Goal: Information Seeking & Learning: Learn about a topic

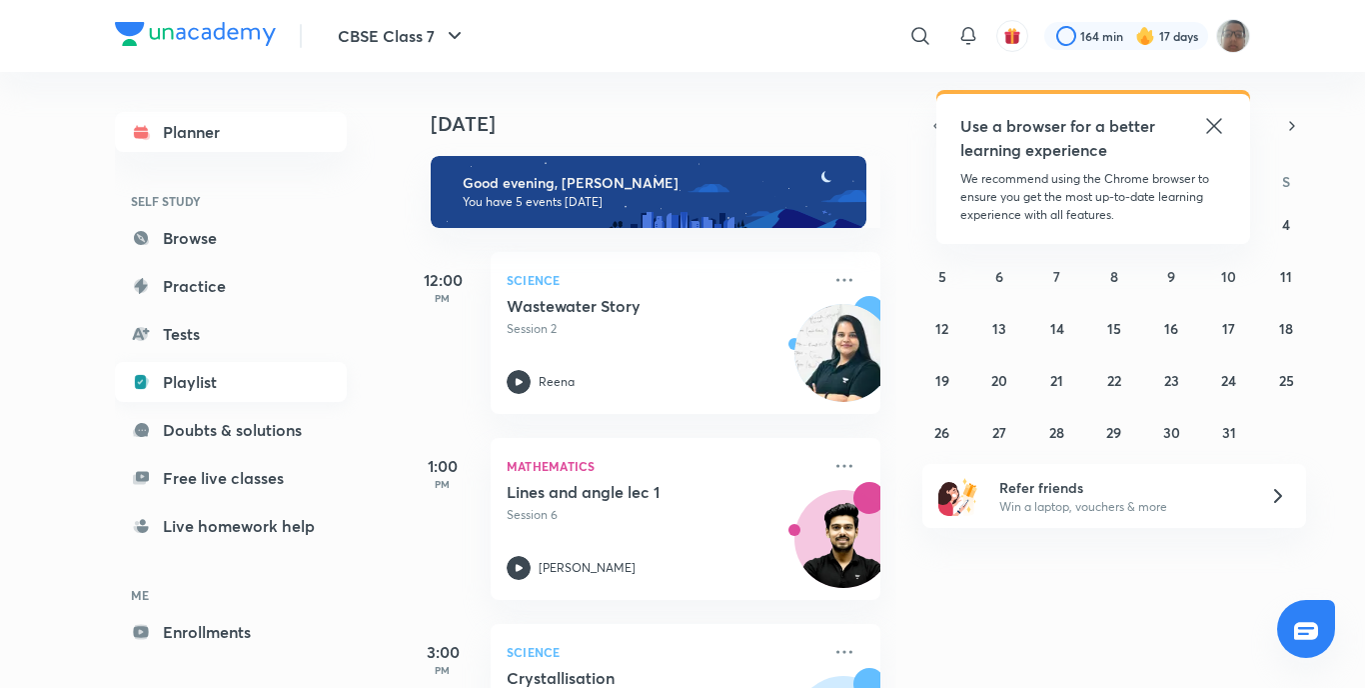
click at [180, 372] on link "Playlist" at bounding box center [231, 382] width 232 height 40
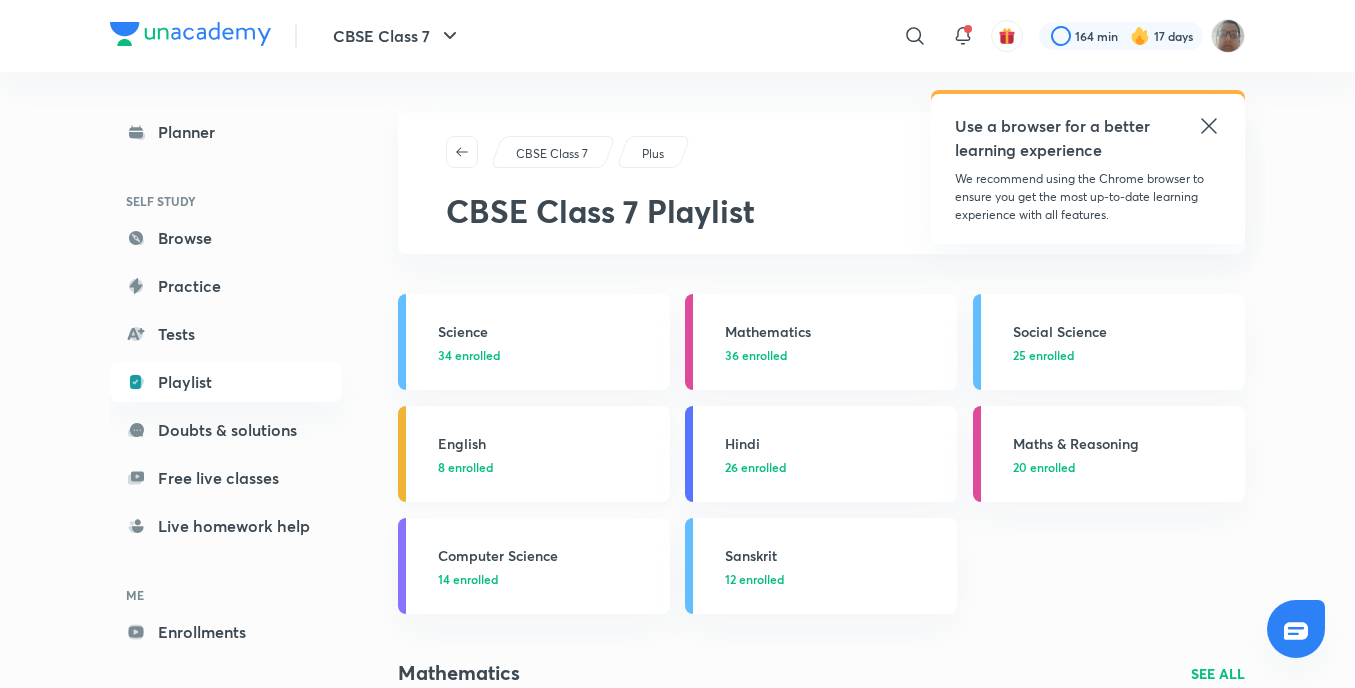
click at [461, 419] on link "English 8 enrolled" at bounding box center [534, 454] width 272 height 96
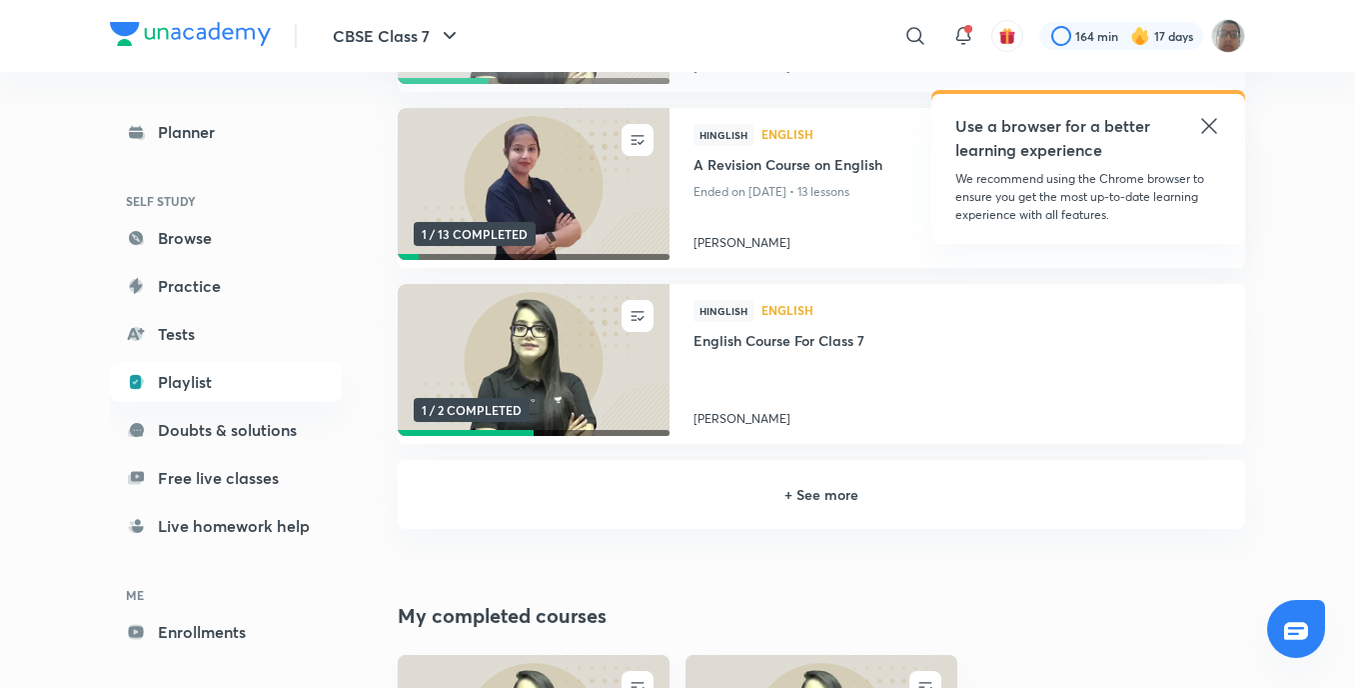
scroll to position [600, 0]
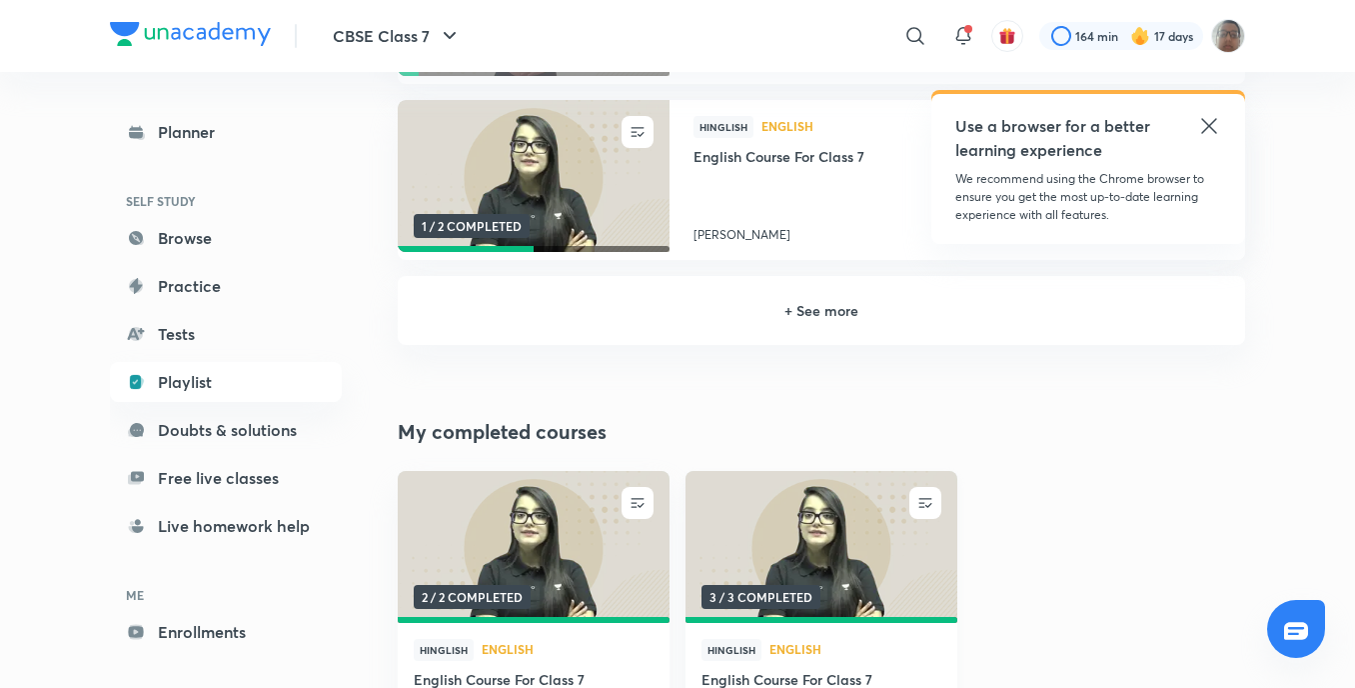
click at [911, 525] on img at bounding box center [821, 547] width 277 height 155
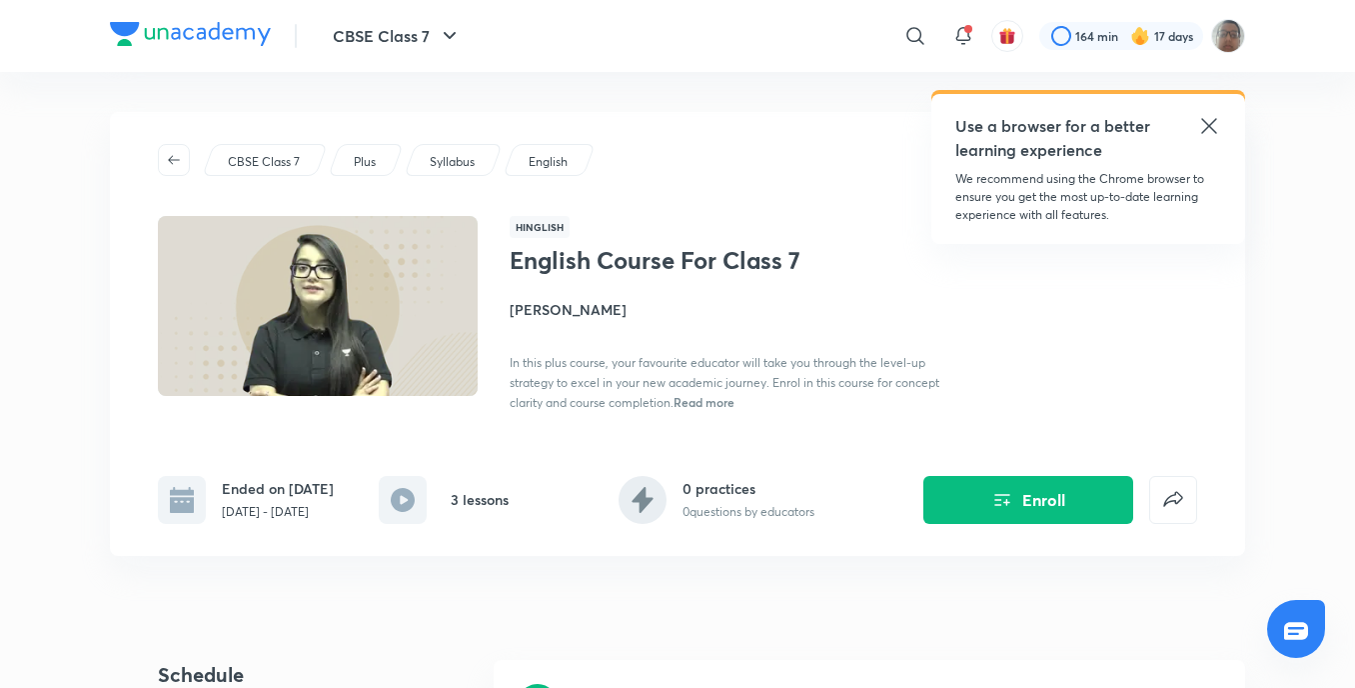
click at [824, 600] on div "English Course For Class 7 Enroll CBSE Class 7 Plus Syllabus English Hinglish E…" at bounding box center [677, 358] width 1135 height 492
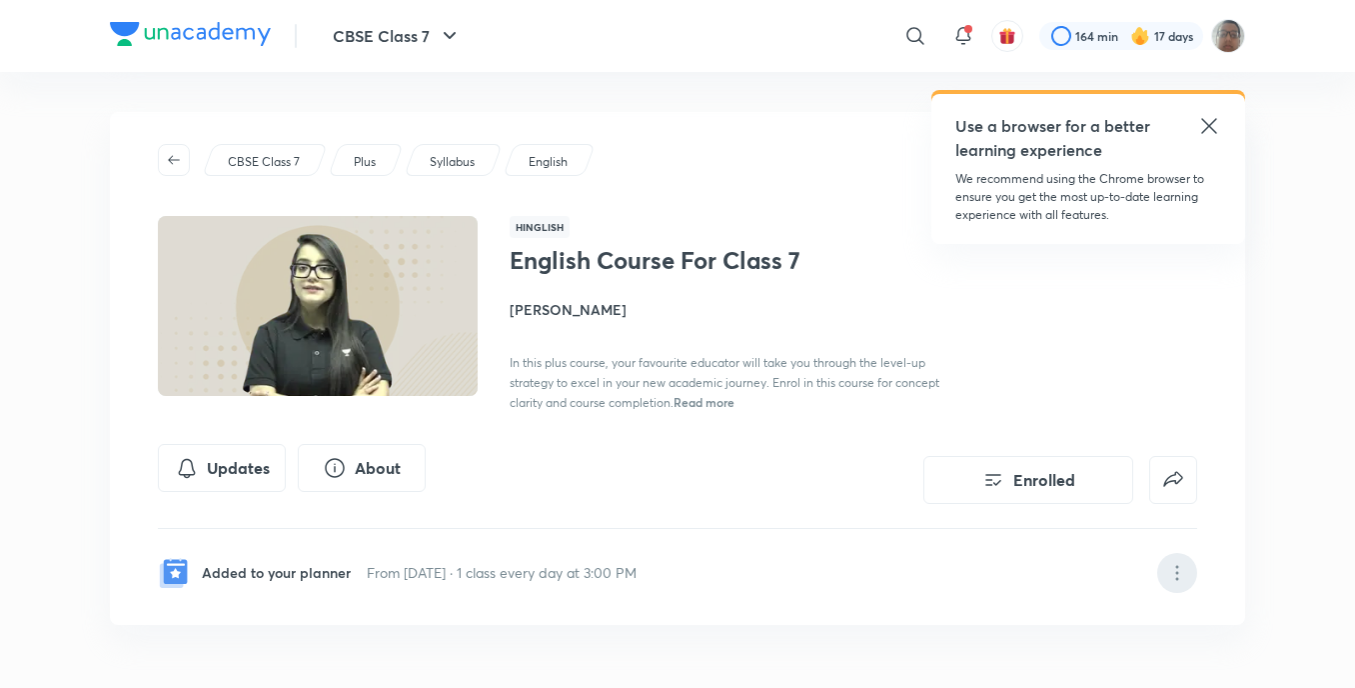
click at [1179, 582] on icon at bounding box center [1177, 573] width 24 height 24
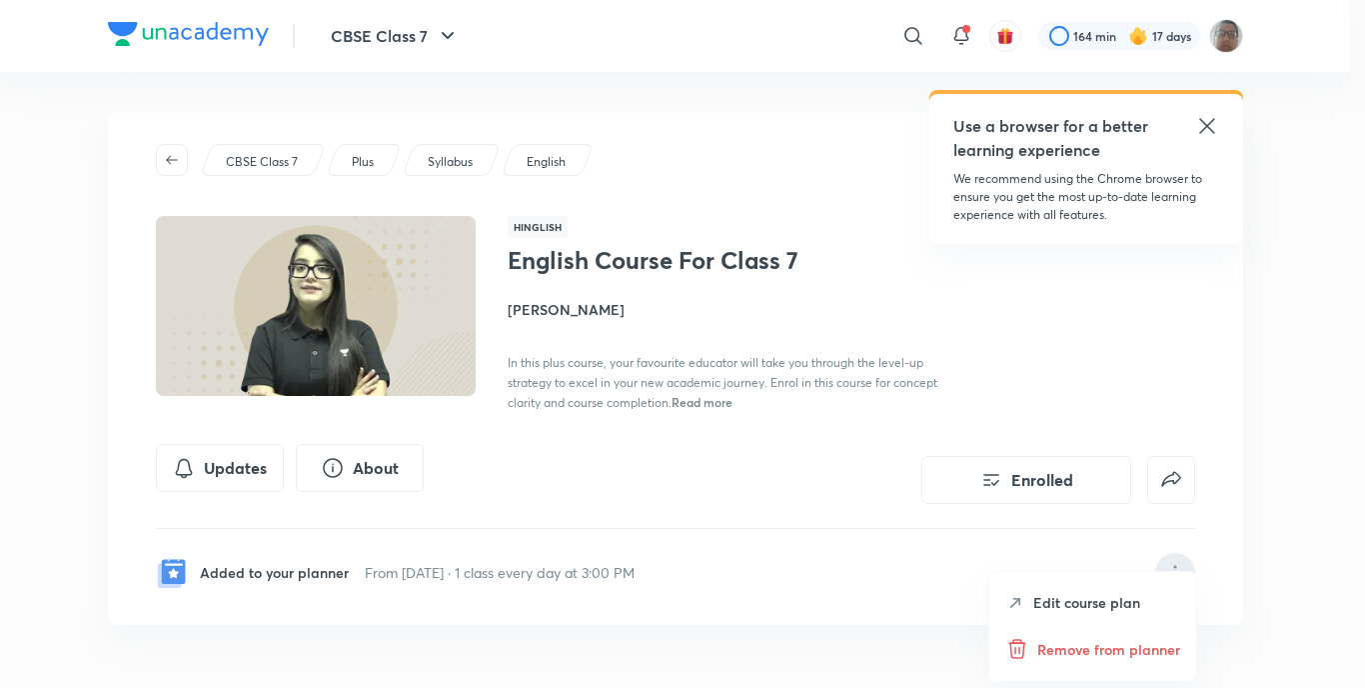
click at [568, 442] on div at bounding box center [682, 344] width 1365 height 688
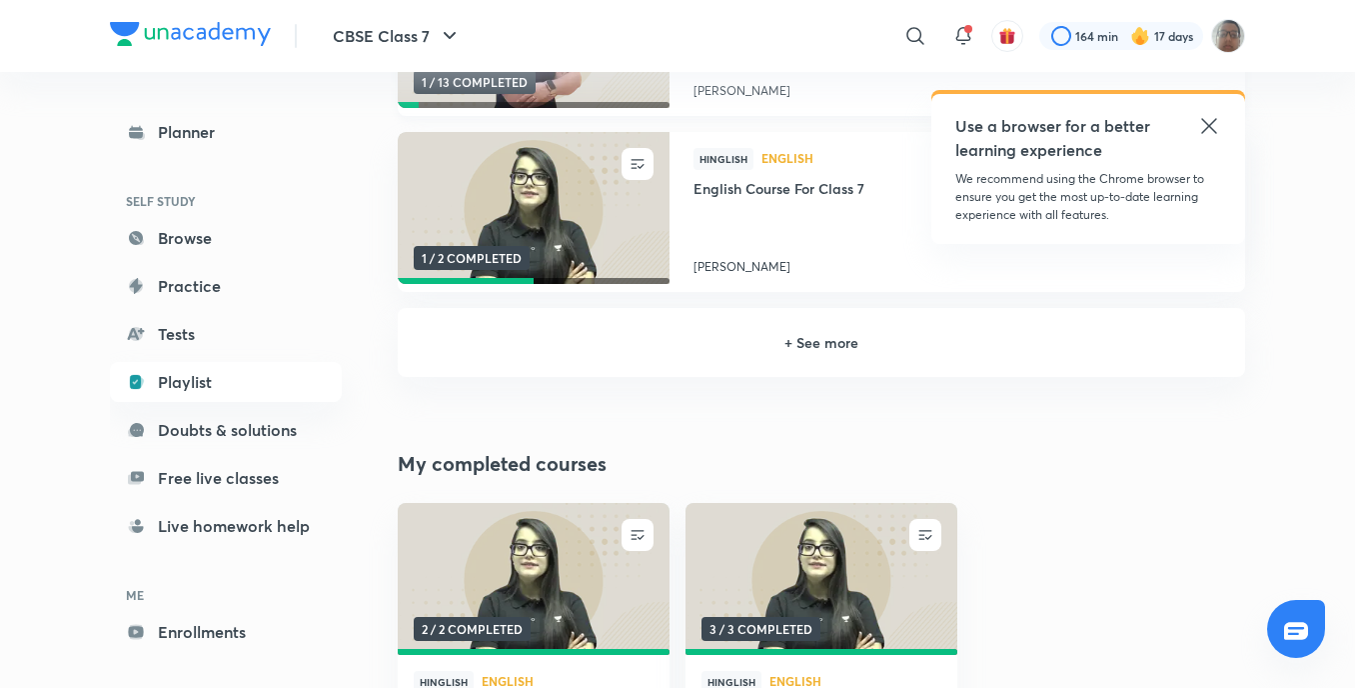
scroll to position [600, 0]
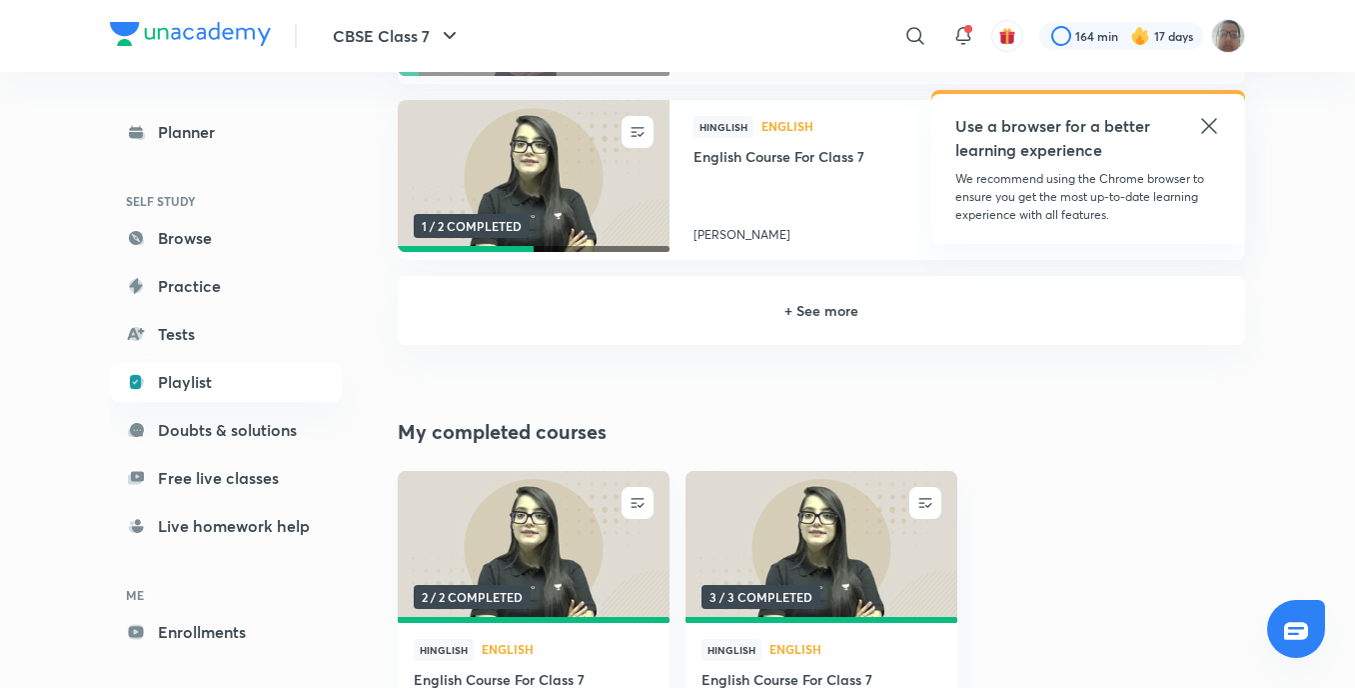
click at [472, 623] on div at bounding box center [534, 620] width 272 height 6
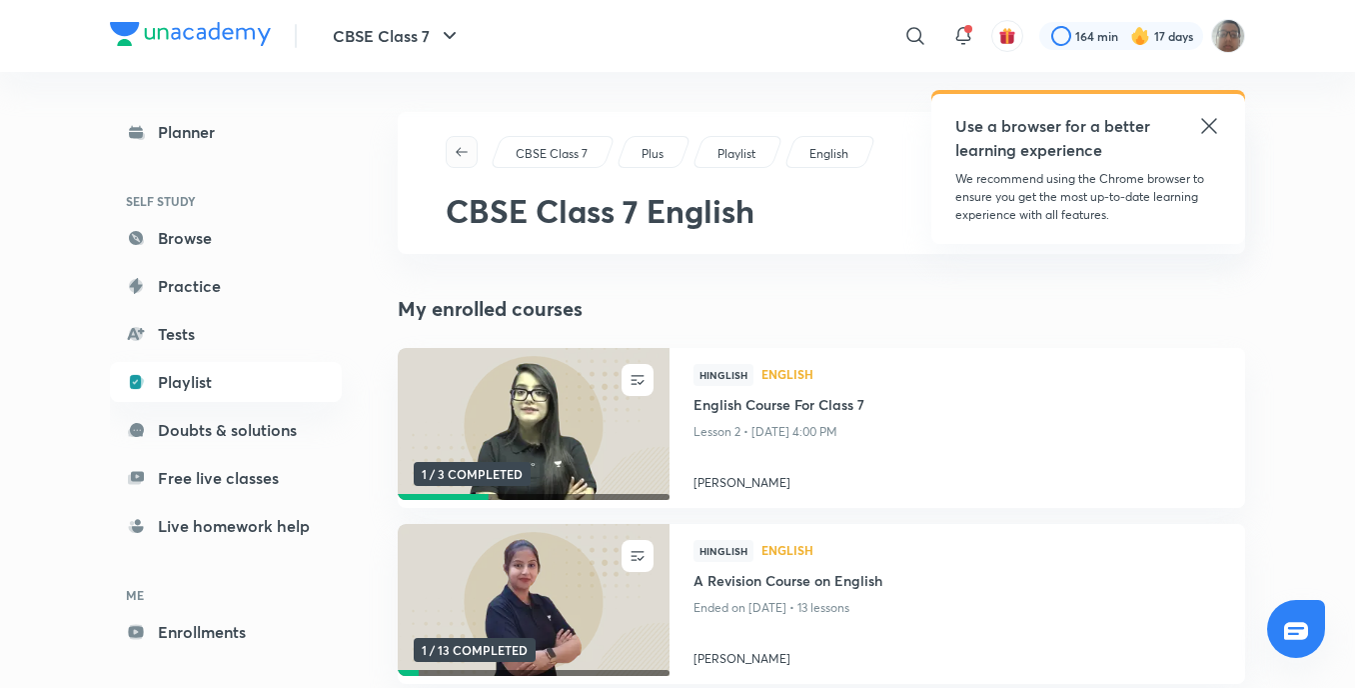
click at [454, 146] on span "button" at bounding box center [462, 152] width 30 height 16
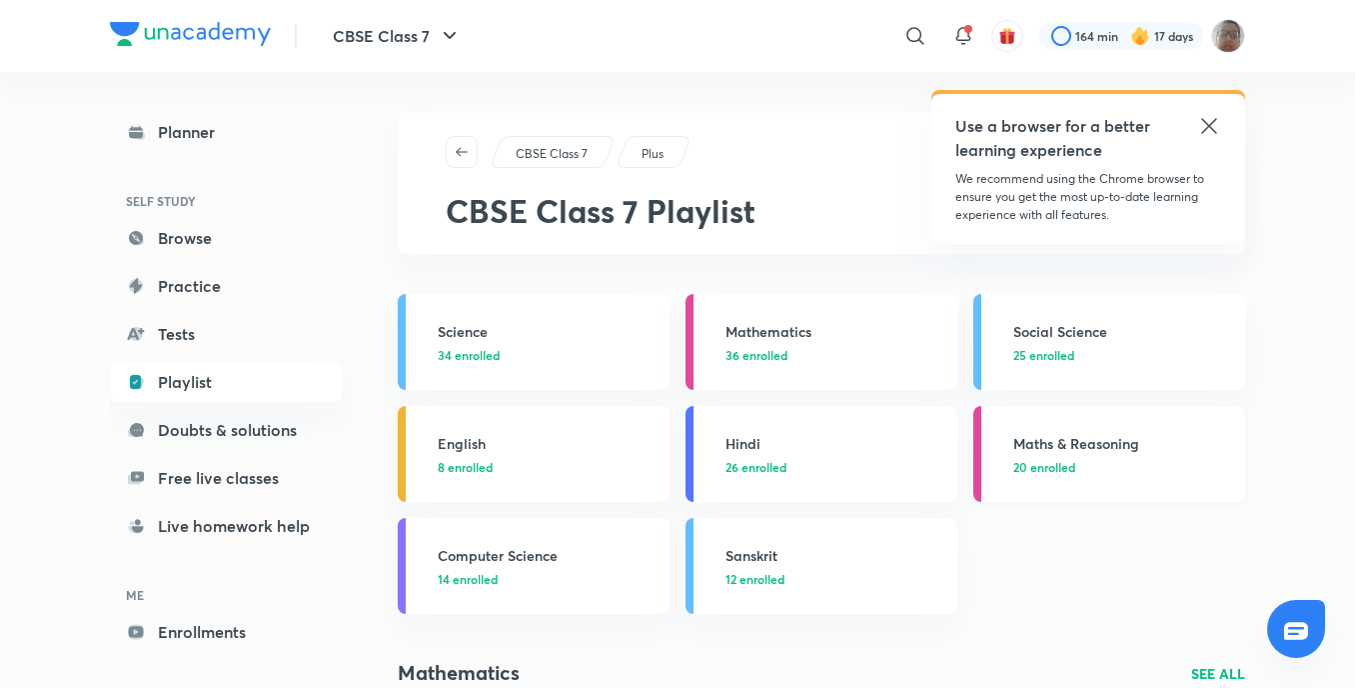
click at [1004, 458] on link "Maths & Reasoning 20 enrolled" at bounding box center [1110, 454] width 272 height 96
click at [987, 468] on link "Maths & Reasoning 20 enrolled" at bounding box center [1110, 454] width 272 height 96
click at [986, 470] on link "Maths & Reasoning 20 enrolled" at bounding box center [1110, 454] width 272 height 96
drag, startPoint x: 986, startPoint y: 470, endPoint x: 983, endPoint y: 483, distance: 13.3
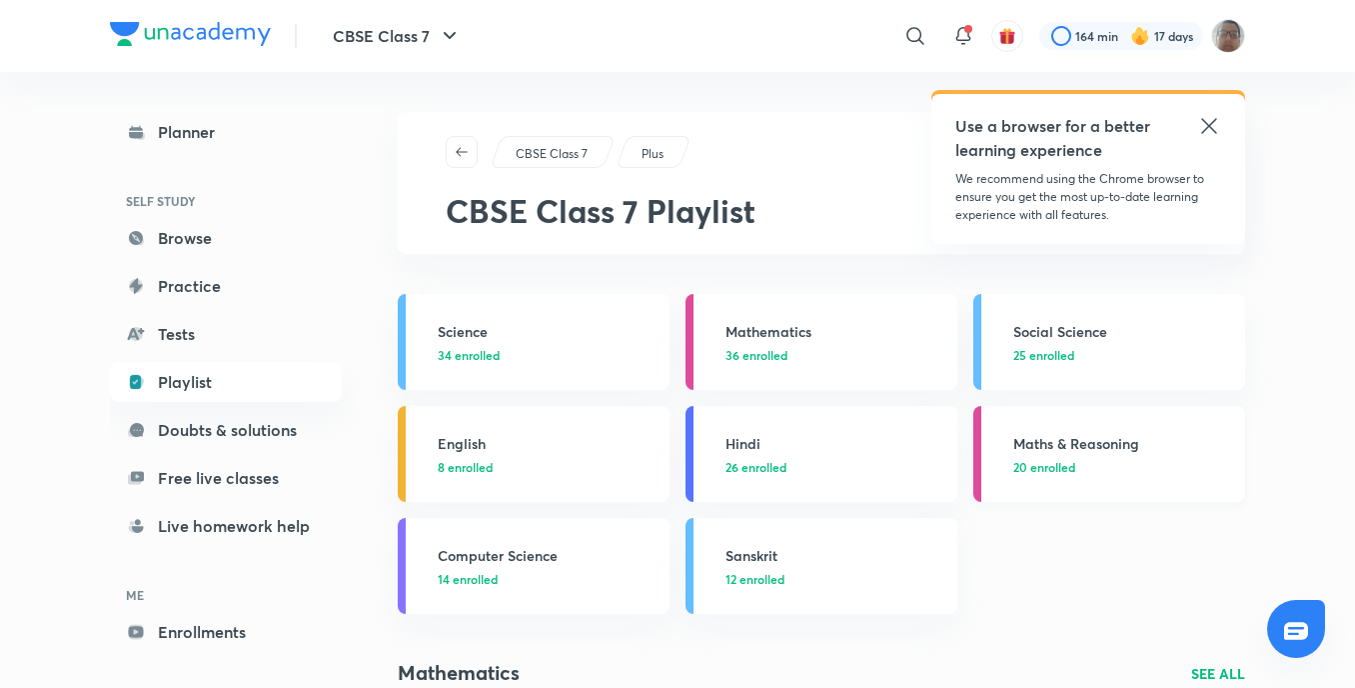
click at [985, 476] on link "Maths & Reasoning 20 enrolled" at bounding box center [1110, 454] width 272 height 96
click at [983, 483] on link "Maths & Reasoning 20 enrolled" at bounding box center [1110, 454] width 272 height 96
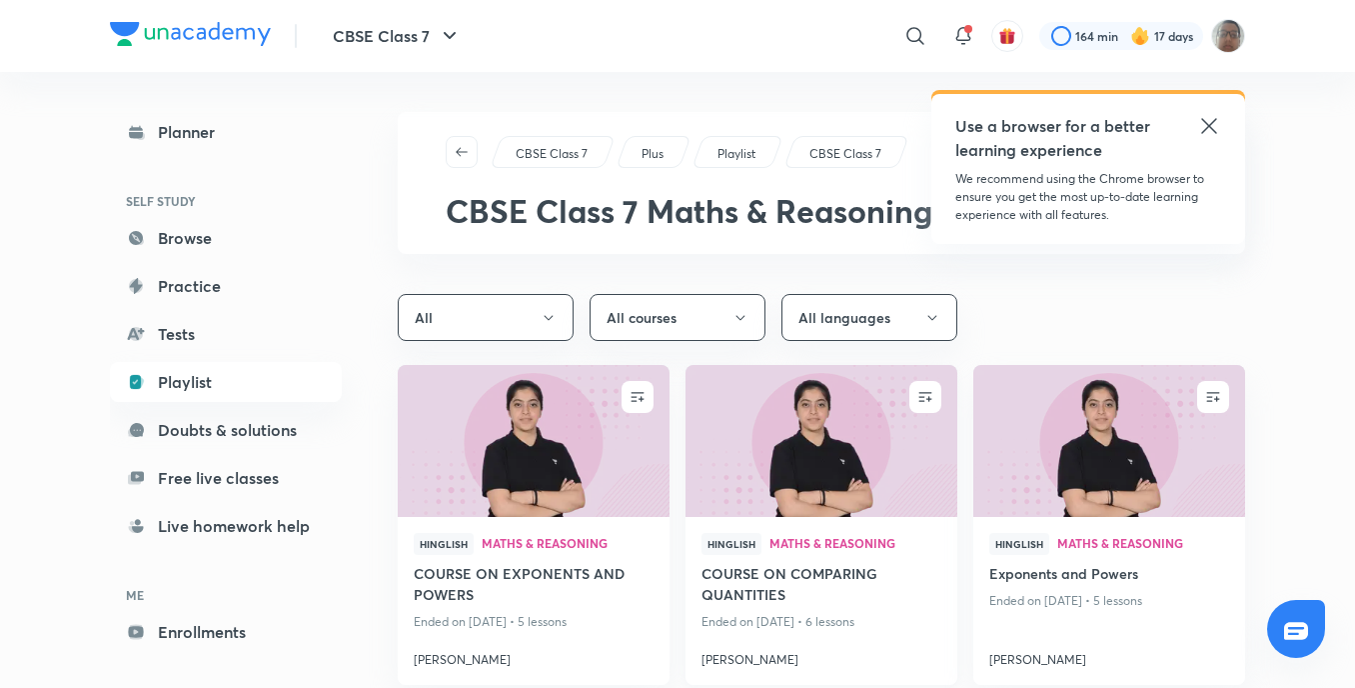
click at [835, 453] on img at bounding box center [821, 441] width 277 height 155
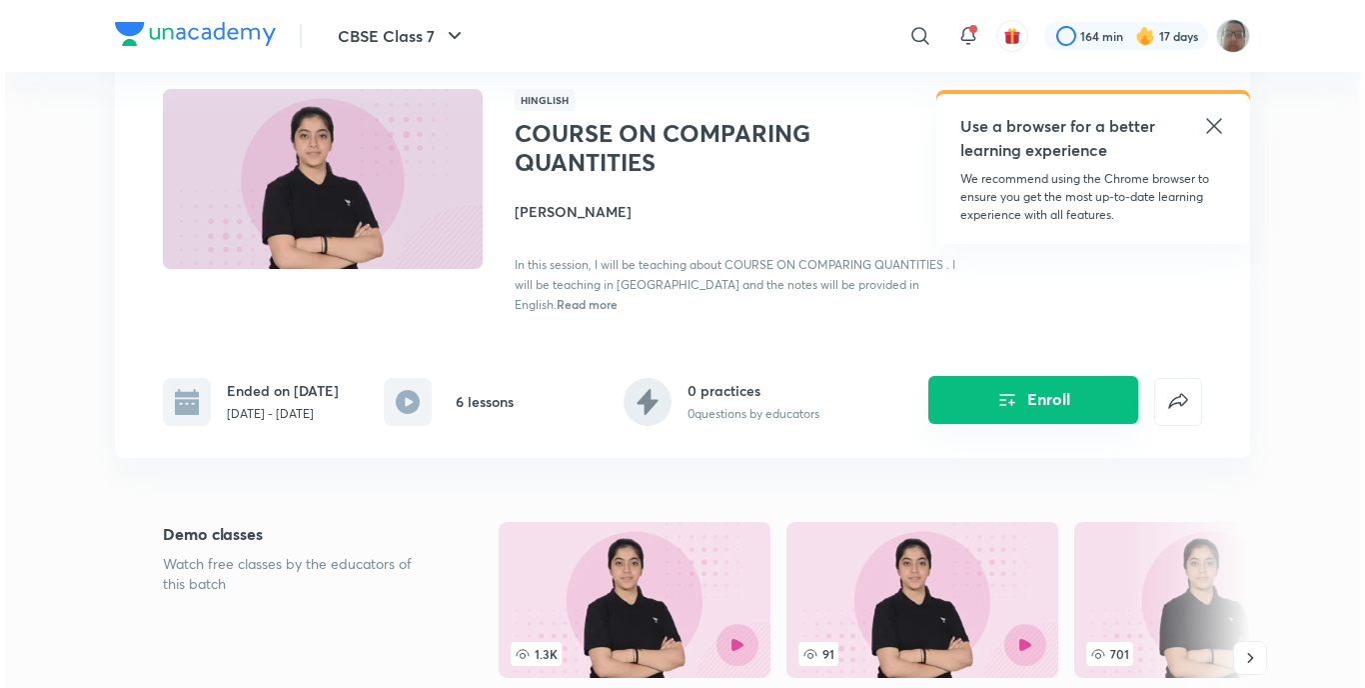
scroll to position [100, 0]
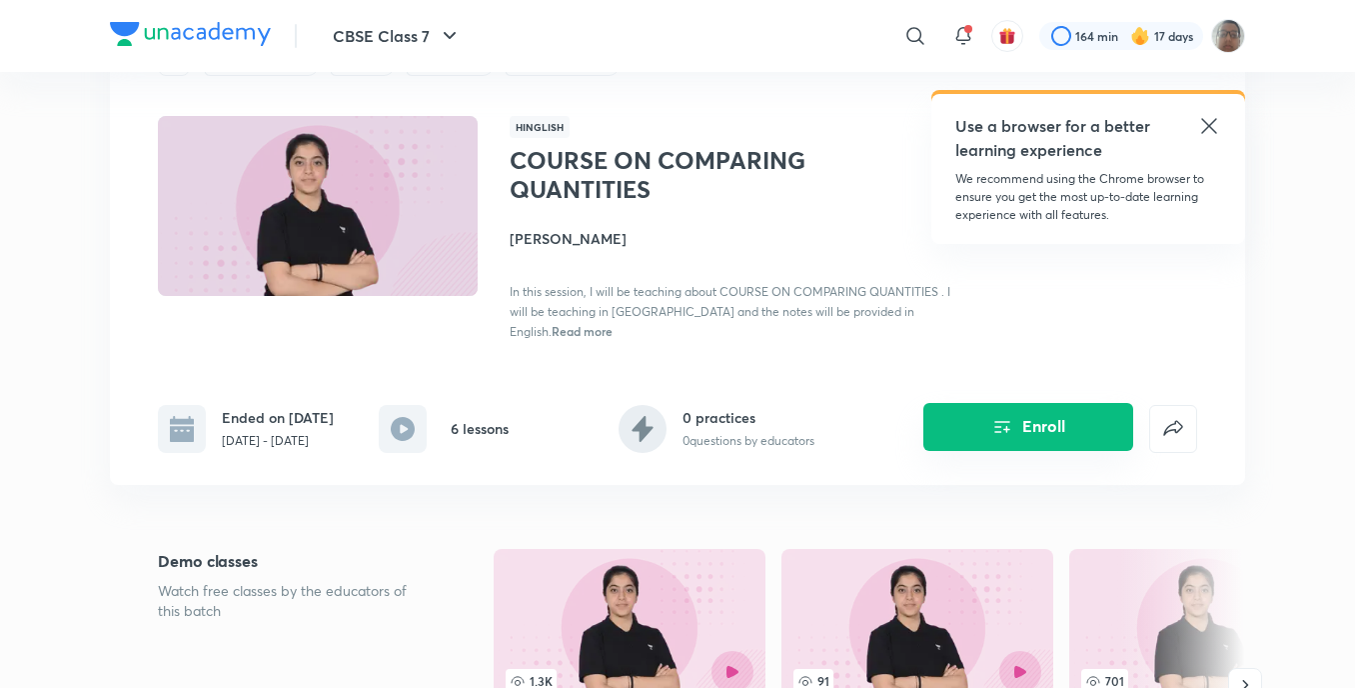
click at [987, 419] on button "Enroll" at bounding box center [1029, 427] width 210 height 48
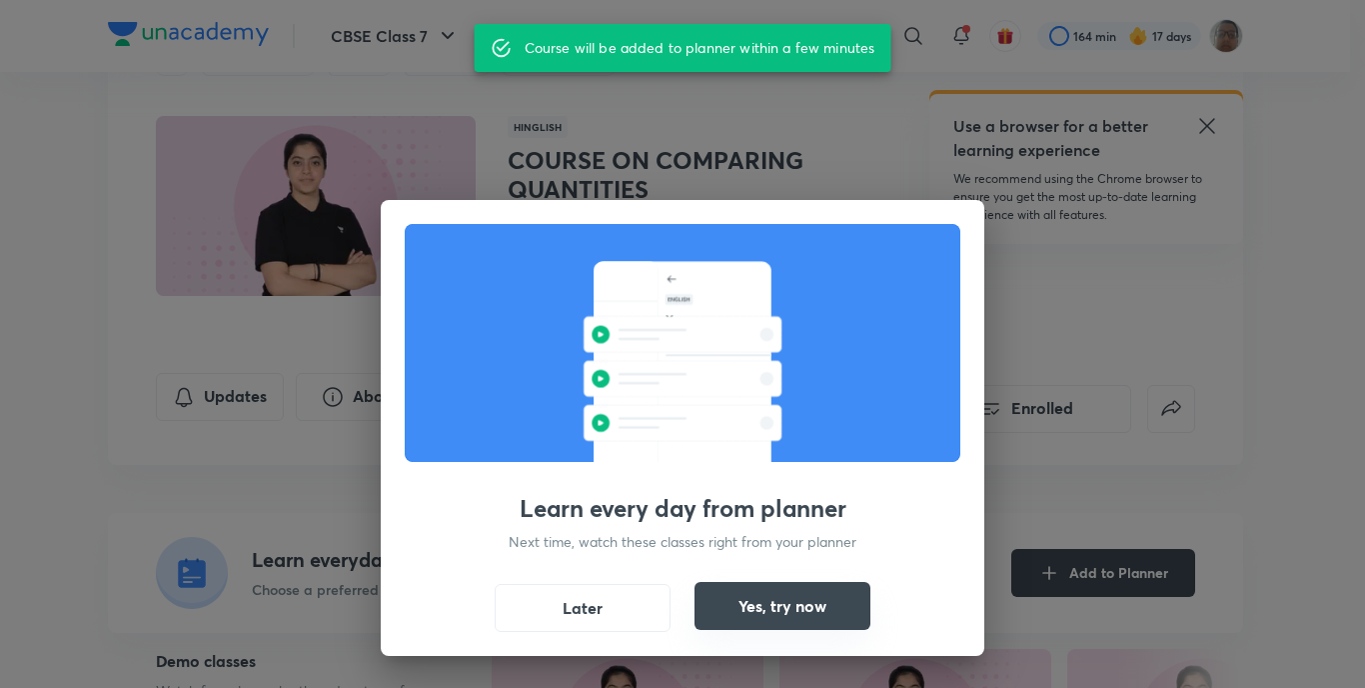
click at [813, 618] on button "Yes, try now" at bounding box center [783, 606] width 176 height 48
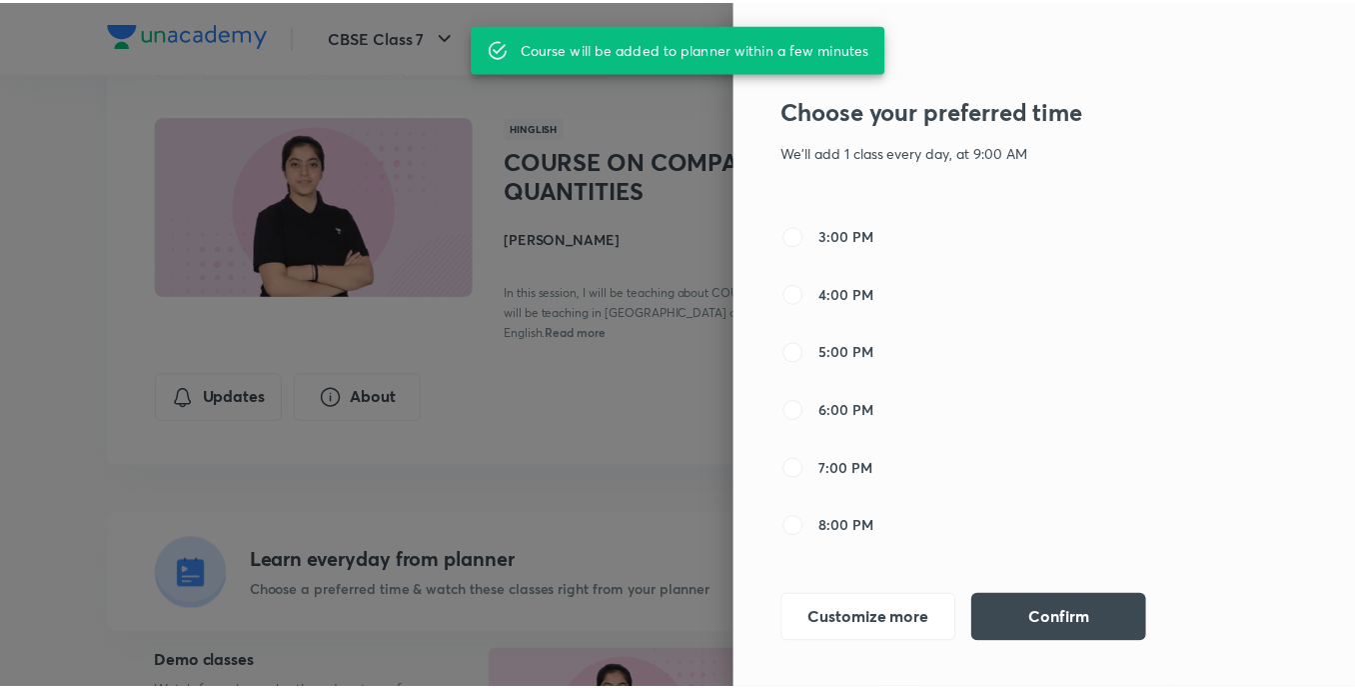
scroll to position [600, 0]
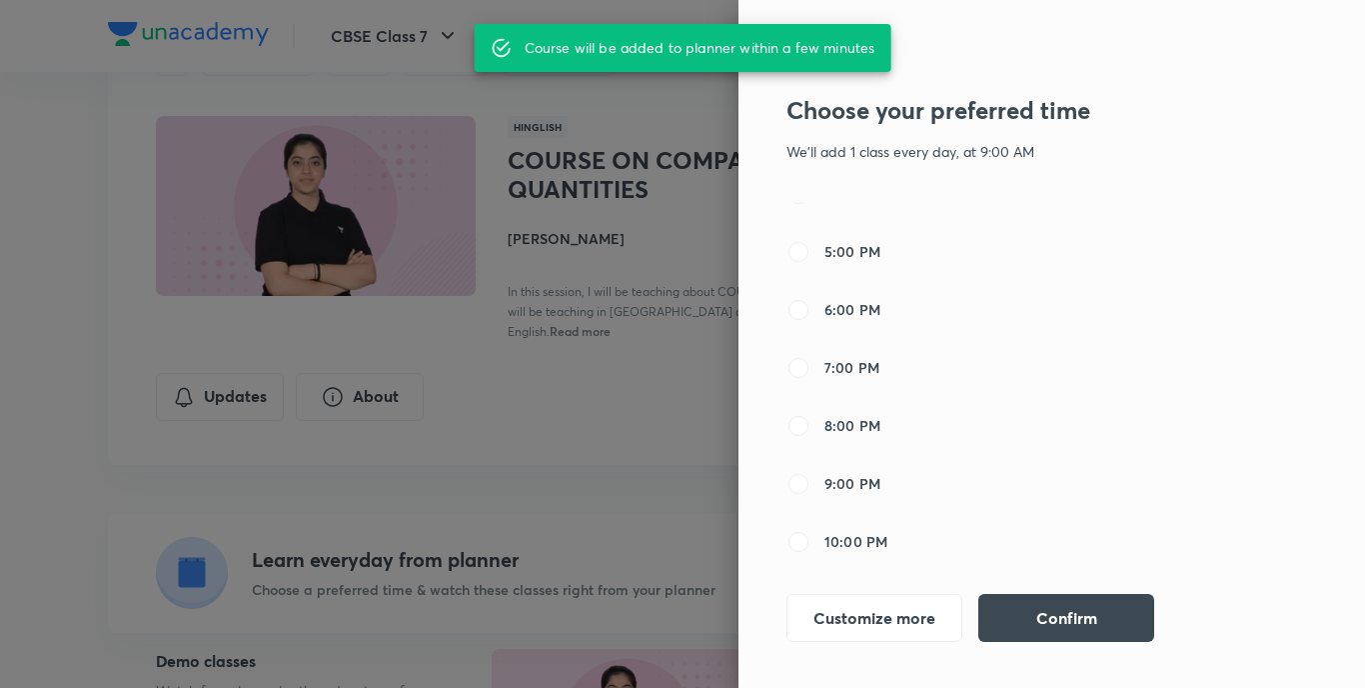
click at [834, 429] on span "8:00 PM" at bounding box center [853, 425] width 56 height 21
click at [811, 429] on input "8:00 PM" at bounding box center [799, 426] width 24 height 24
radio input "false"
radio input "true"
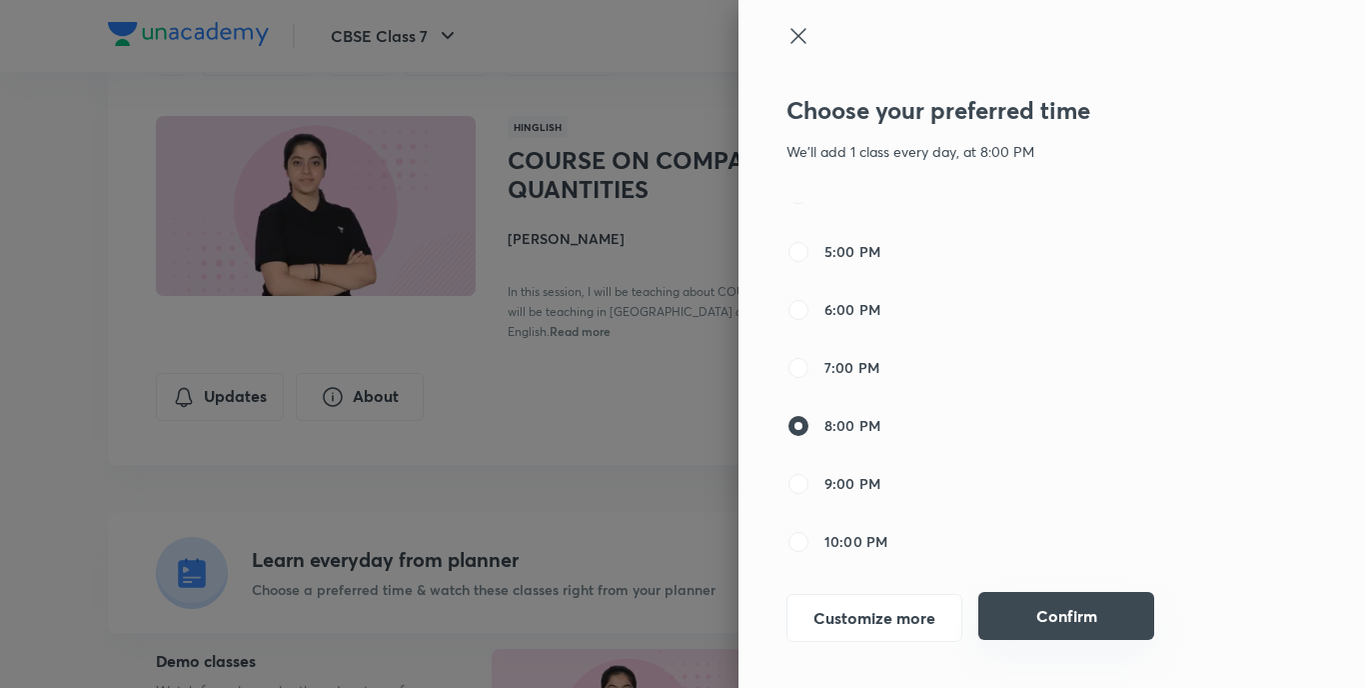
click at [1073, 607] on button "Confirm" at bounding box center [1067, 616] width 176 height 48
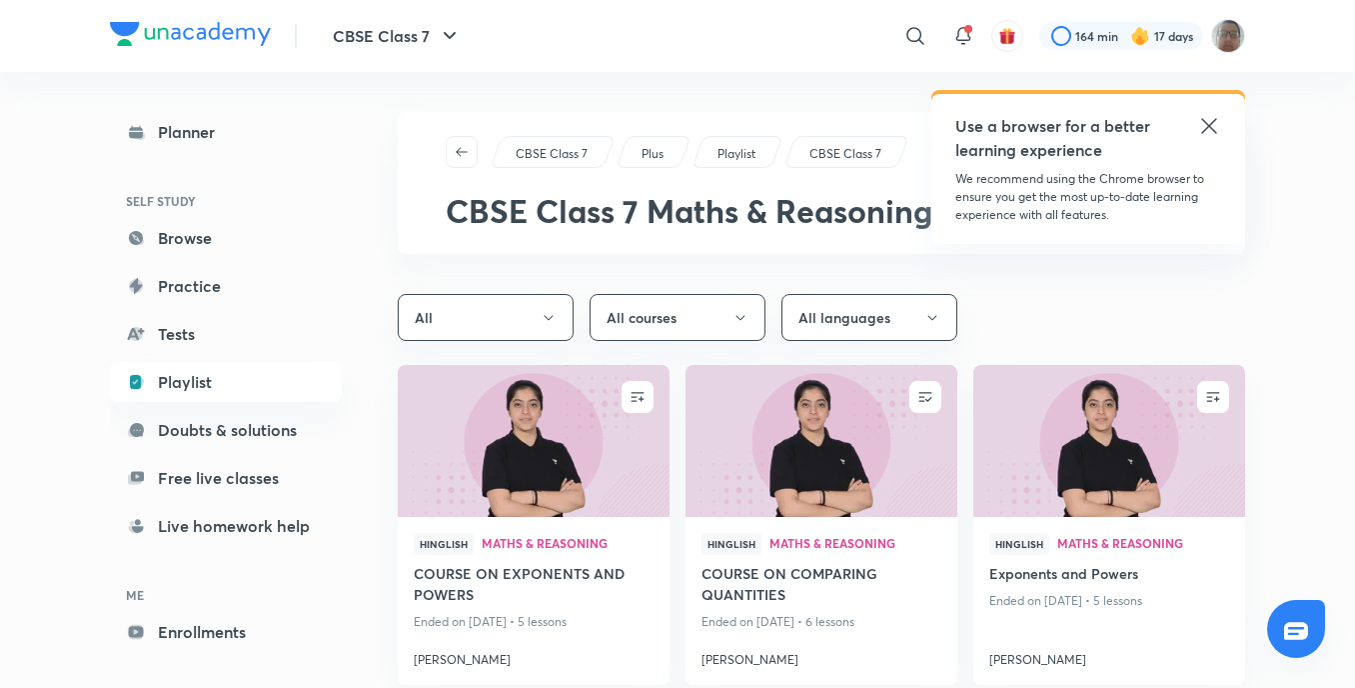
drag, startPoint x: 810, startPoint y: 147, endPoint x: 627, endPoint y: 91, distance: 191.3
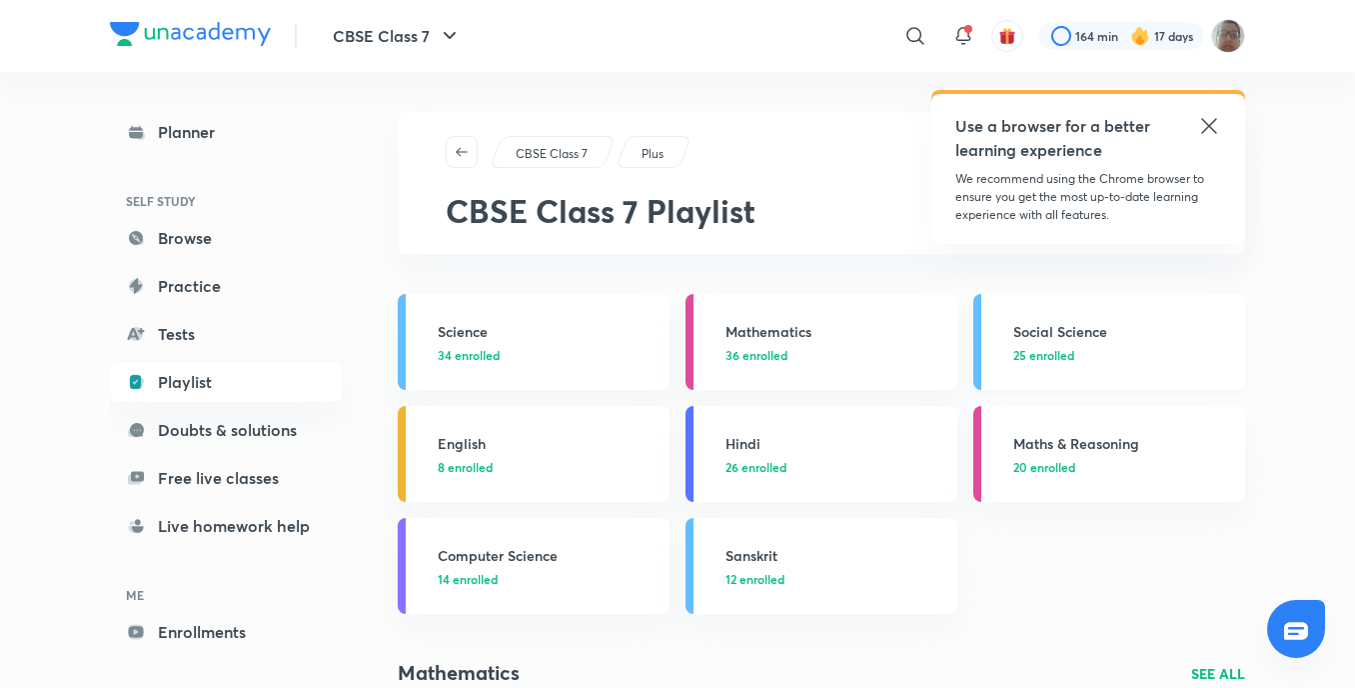
click at [983, 371] on link "Social Science 25 enrolled" at bounding box center [1110, 342] width 272 height 96
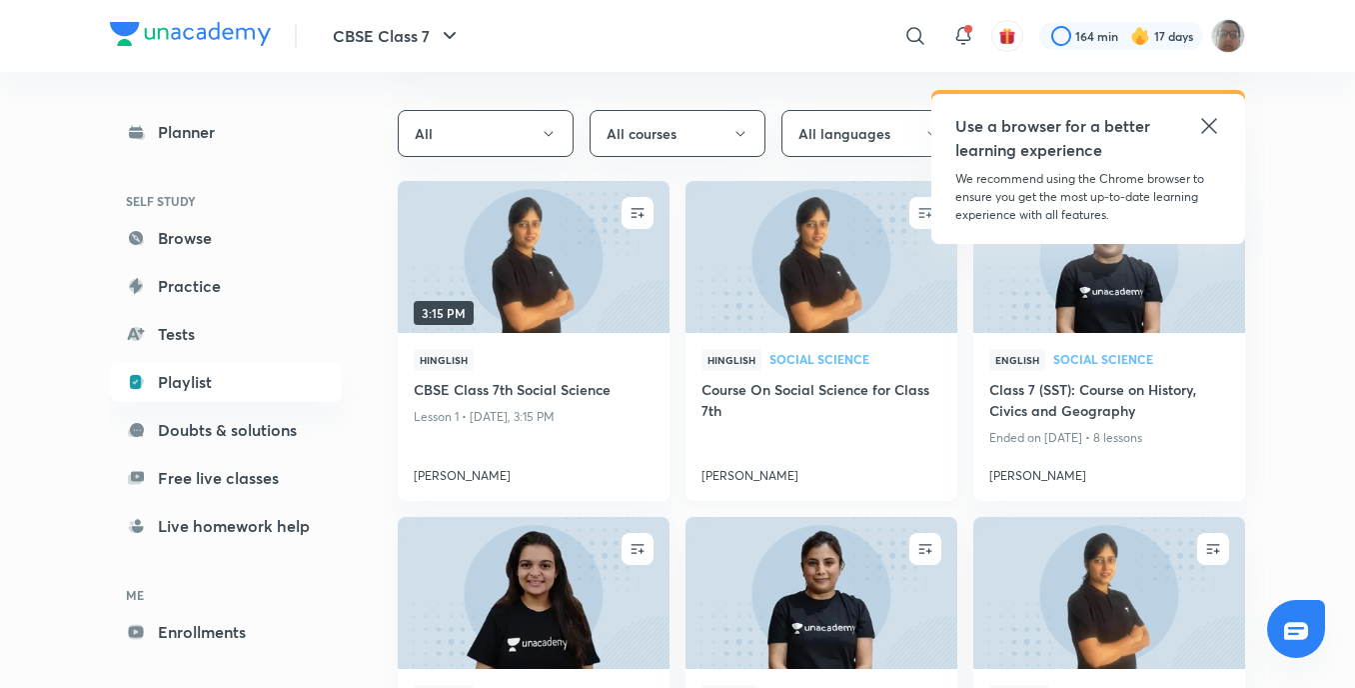
scroll to position [200, 0]
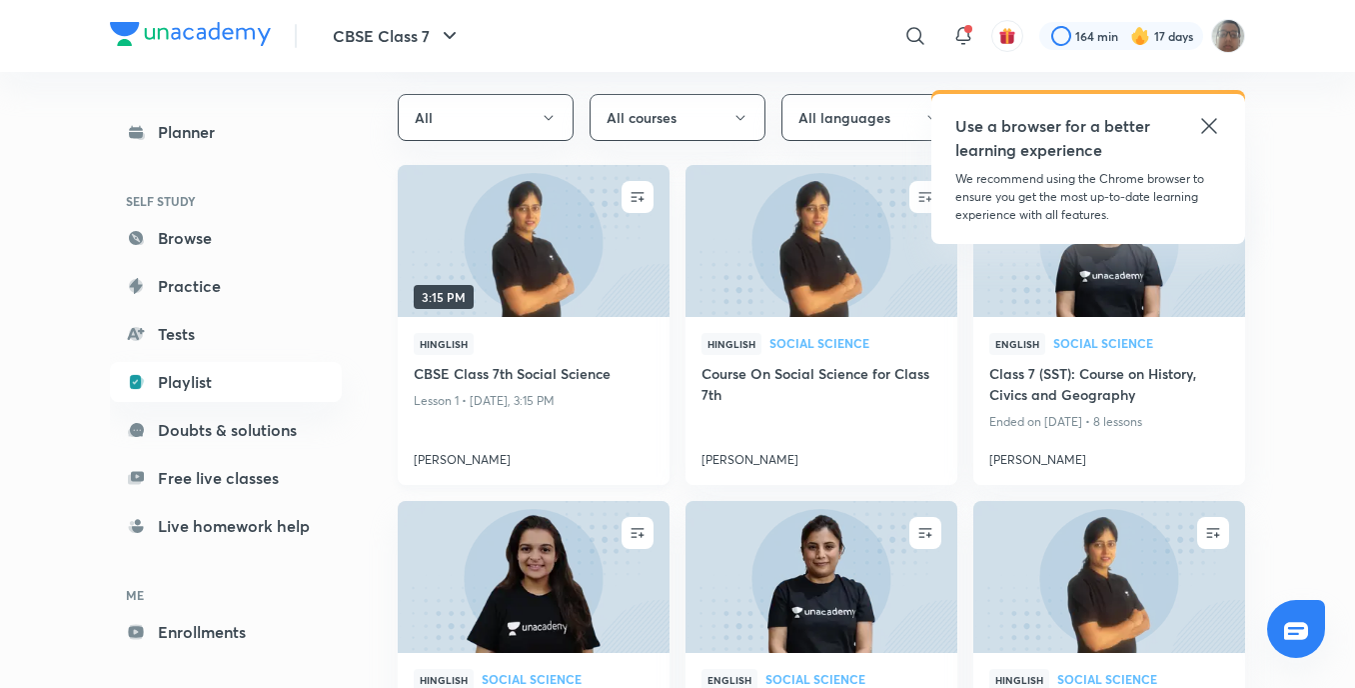
click at [480, 335] on div "Hinglish" at bounding box center [534, 348] width 240 height 30
click at [585, 371] on h4 "CBSE Class 7th Social Science" at bounding box center [534, 375] width 240 height 25
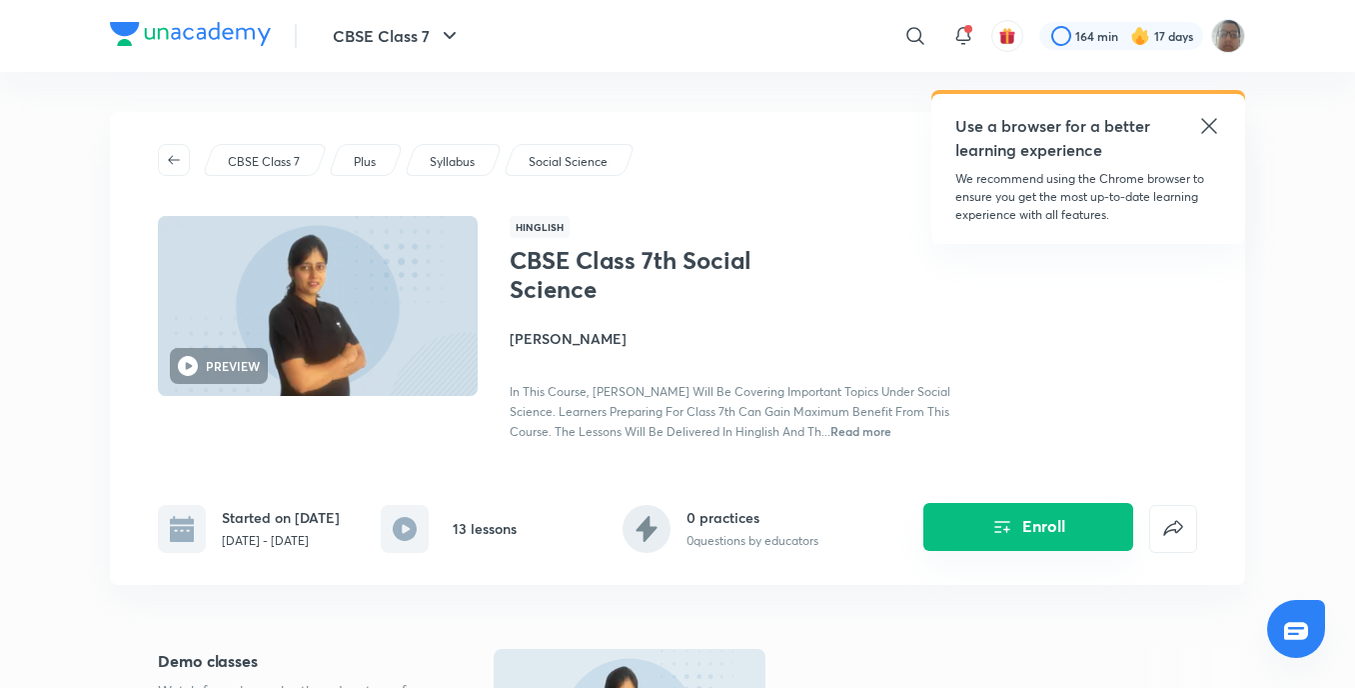
click at [934, 519] on button "Enroll" at bounding box center [1029, 527] width 210 height 48
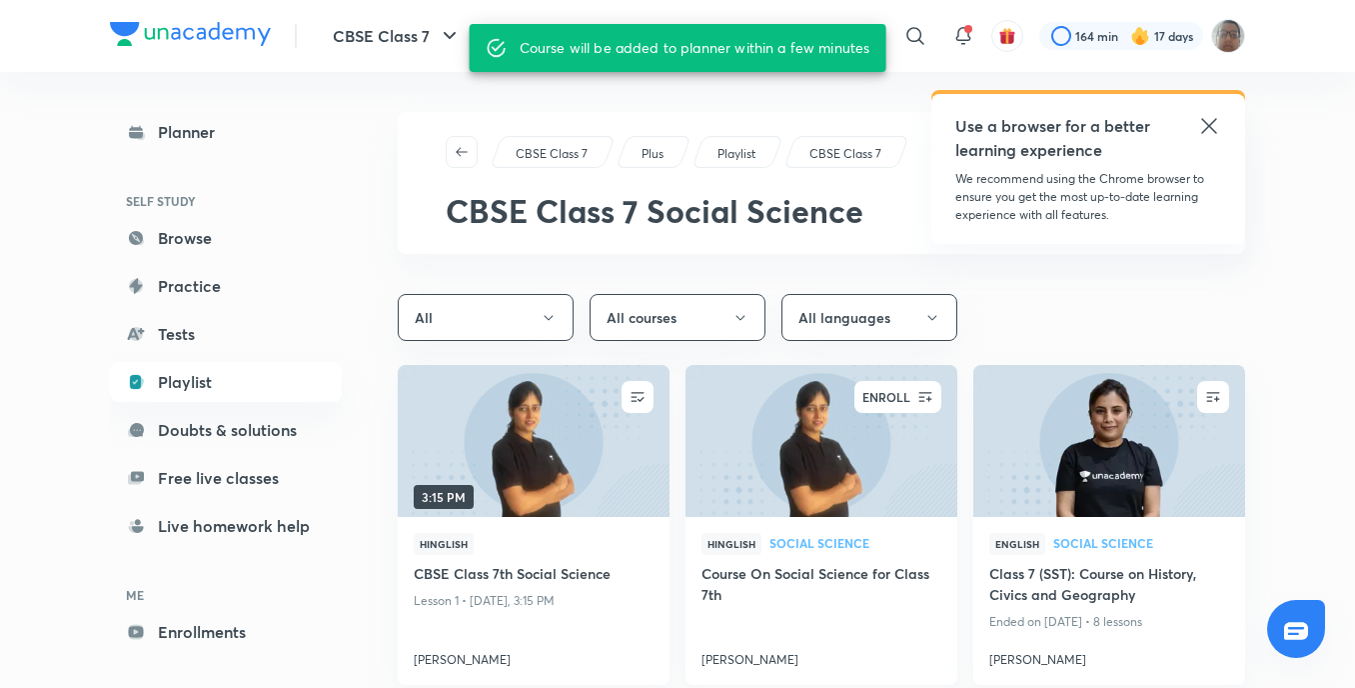
click at [921, 398] on icon "button" at bounding box center [926, 398] width 13 height 10
click at [1218, 402] on icon "button" at bounding box center [1213, 397] width 20 height 20
click at [1007, 500] on img at bounding box center [1109, 441] width 277 height 155
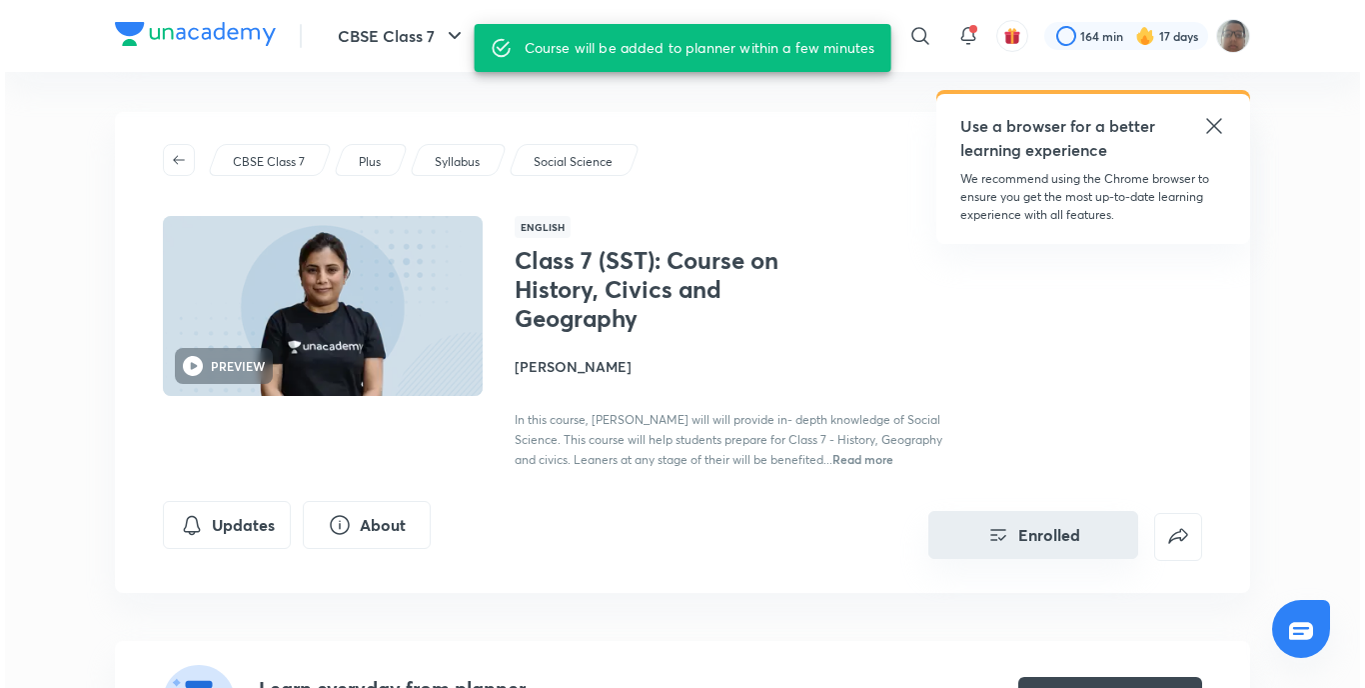
scroll to position [200, 0]
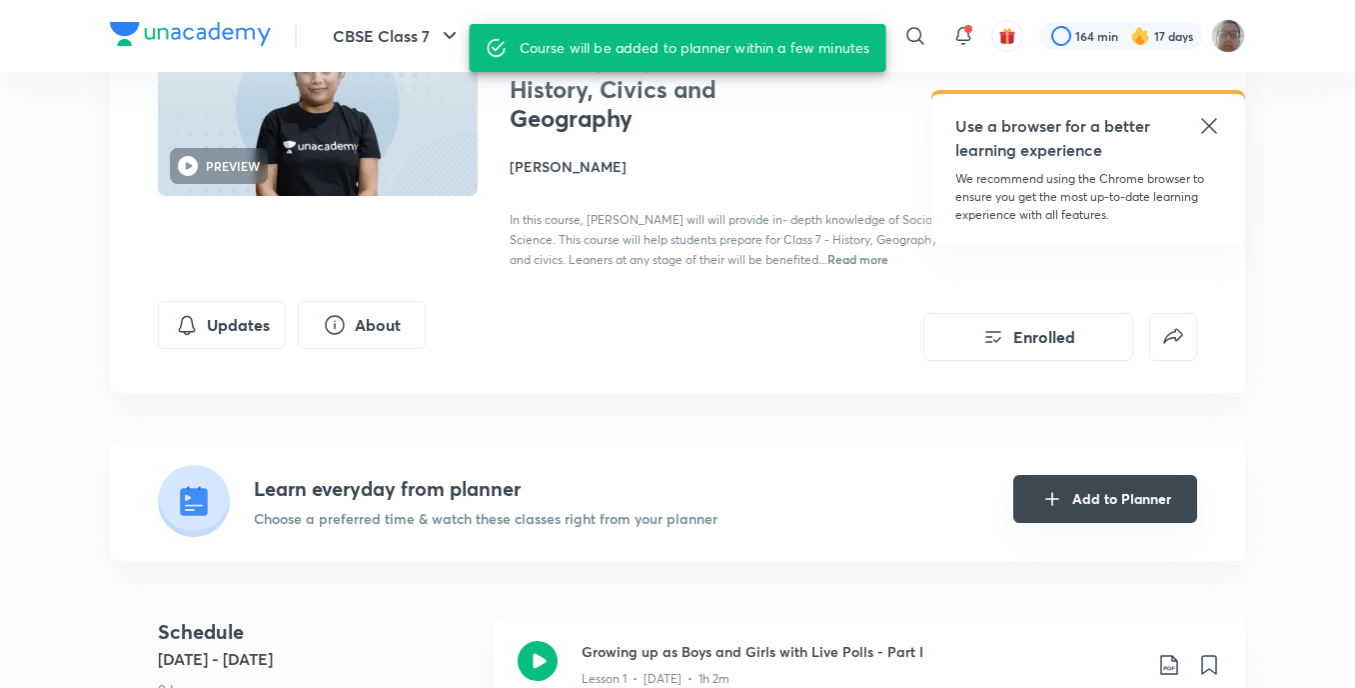
click at [1046, 501] on icon "Add to Planner" at bounding box center [1053, 499] width 24 height 24
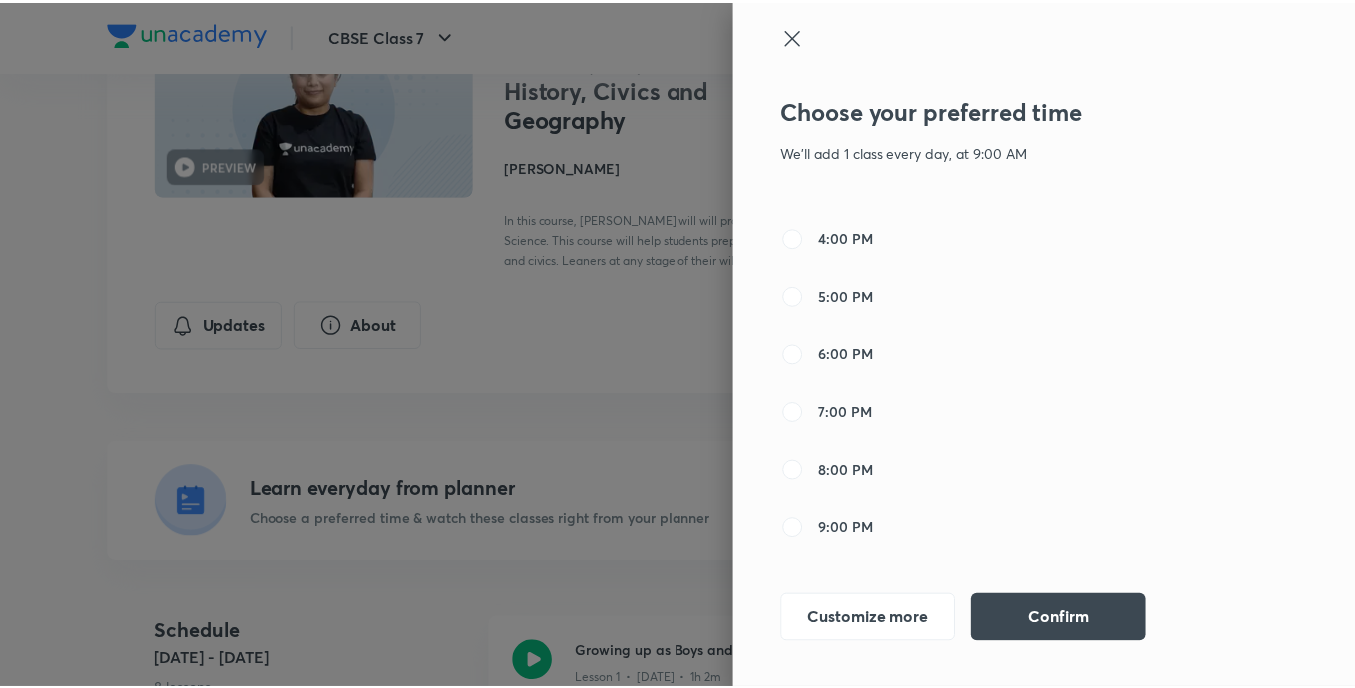
scroll to position [600, 0]
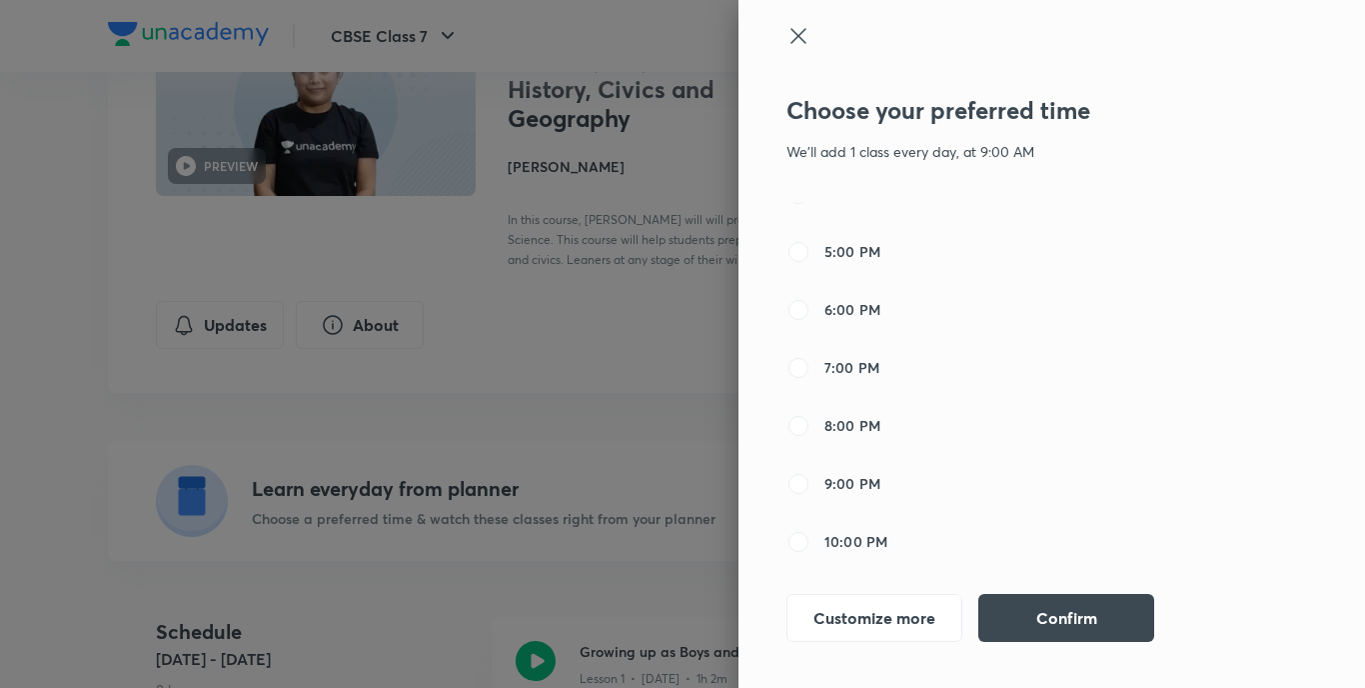
click at [813, 421] on label "8:00 PM" at bounding box center [834, 426] width 94 height 24
click at [811, 421] on input "8:00 PM" at bounding box center [799, 426] width 24 height 24
radio input "false"
radio input "true"
click at [1009, 601] on button "Confirm" at bounding box center [1067, 616] width 176 height 48
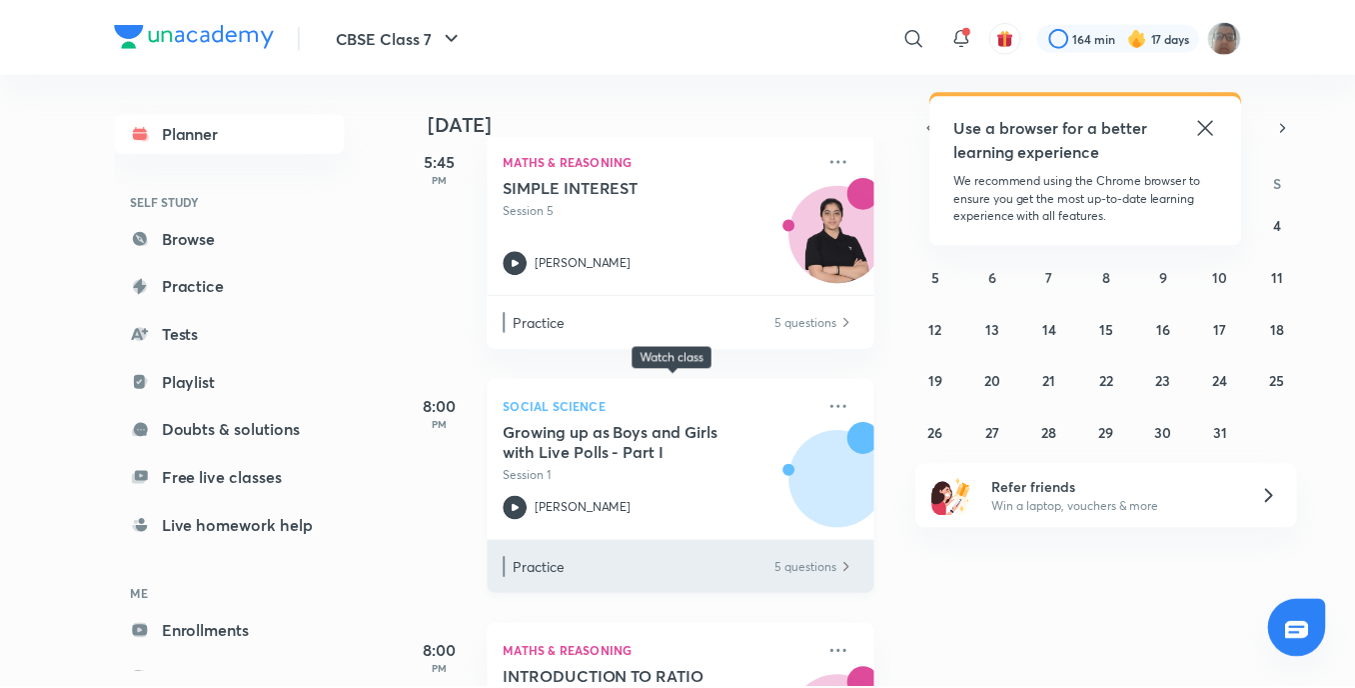
scroll to position [900, 0]
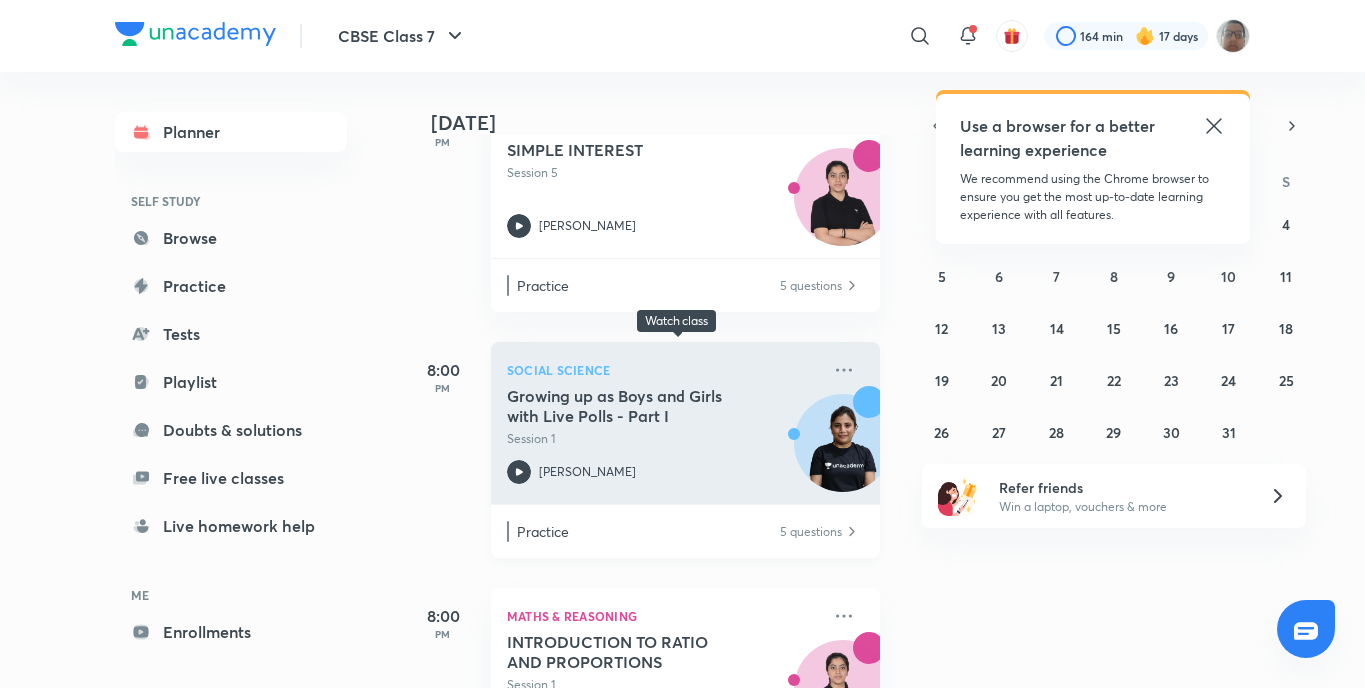
drag, startPoint x: 493, startPoint y: 478, endPoint x: 535, endPoint y: 492, distance: 44.3
click at [513, 485] on div "Social Science Growing up as Boys and Girls with Live Polls - Part I Session 1 …" at bounding box center [686, 423] width 390 height 162
click at [535, 491] on div "Social Science Growing up as Boys and Girls with Live Polls - Part I Session 1 …" at bounding box center [686, 423] width 390 height 162
click at [519, 476] on icon at bounding box center [519, 472] width 24 height 24
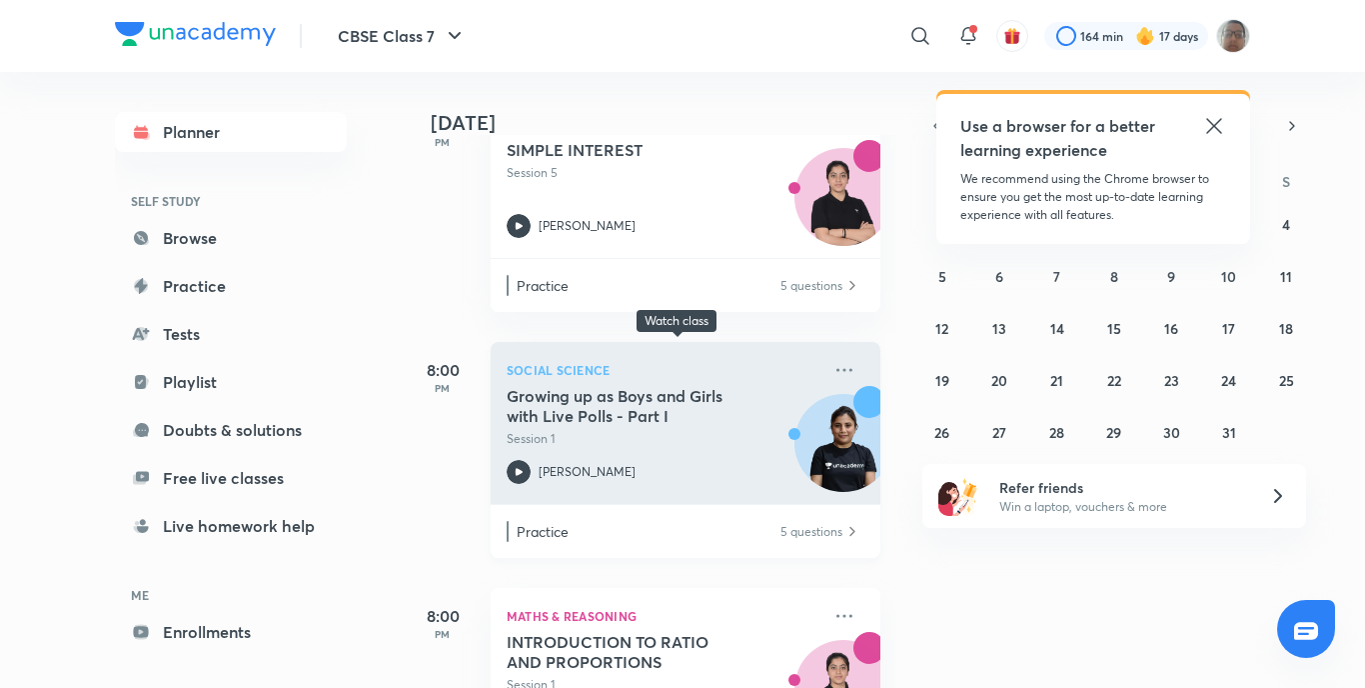
click at [519, 476] on icon at bounding box center [519, 472] width 24 height 24
click at [502, 464] on div "Social Science Growing up as Boys and Girls with Live Polls - Part I Session 1 …" at bounding box center [686, 423] width 390 height 162
drag, startPoint x: 505, startPoint y: 465, endPoint x: 565, endPoint y: 482, distance: 62.3
click at [525, 474] on div "Social Science Growing up as Boys and Girls with Live Polls - Part I Session 1 …" at bounding box center [686, 423] width 390 height 162
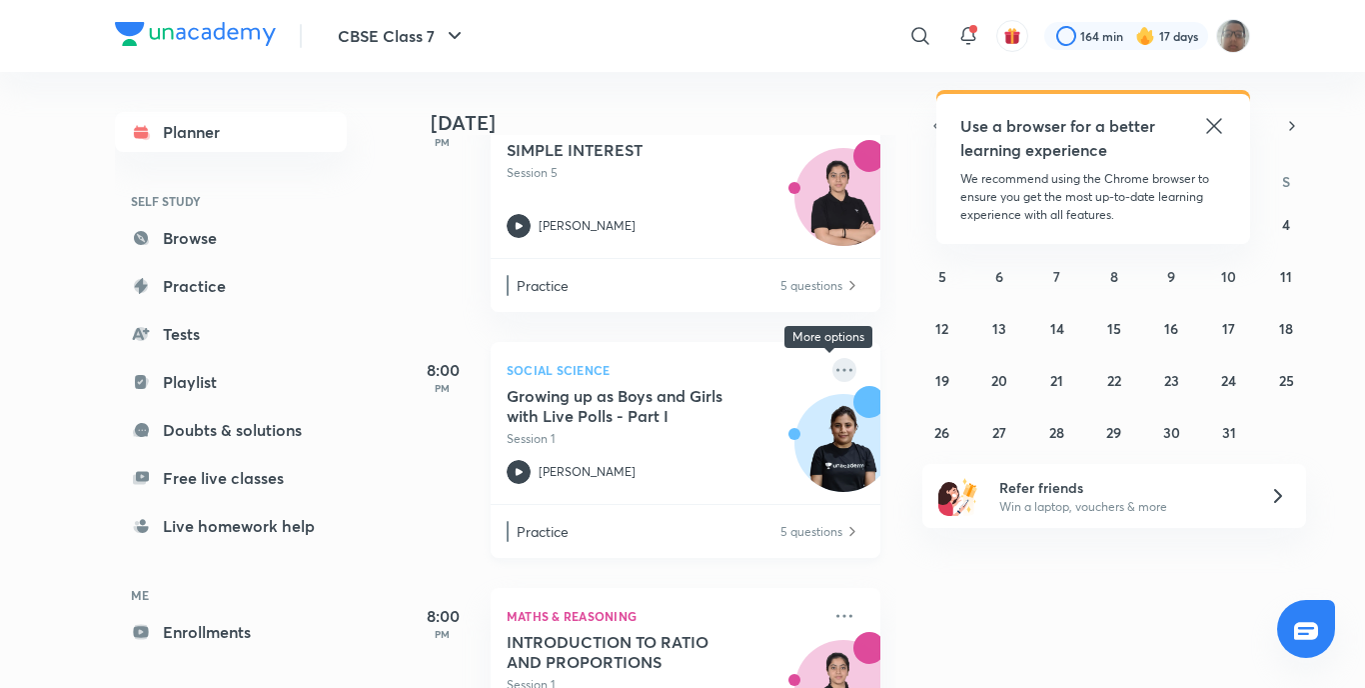
click at [837, 371] on icon at bounding box center [845, 369] width 16 height 3
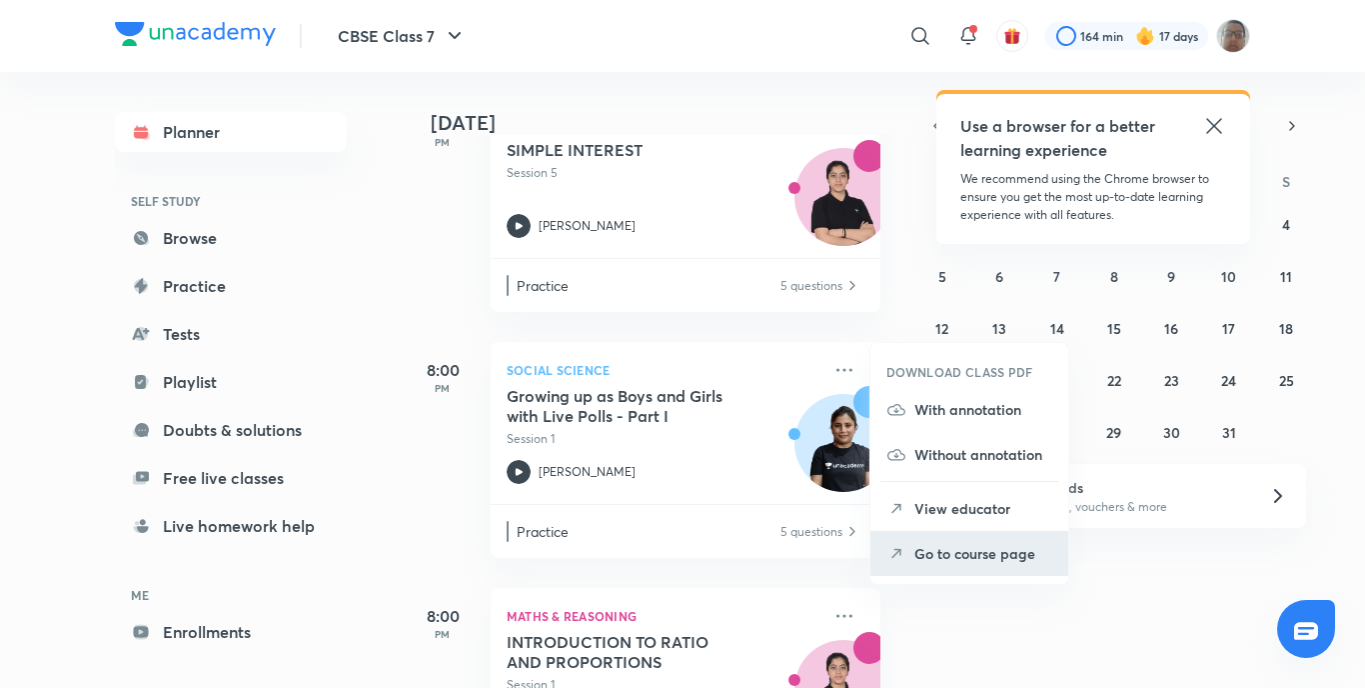
click at [938, 543] on p "Go to course page" at bounding box center [984, 553] width 138 height 21
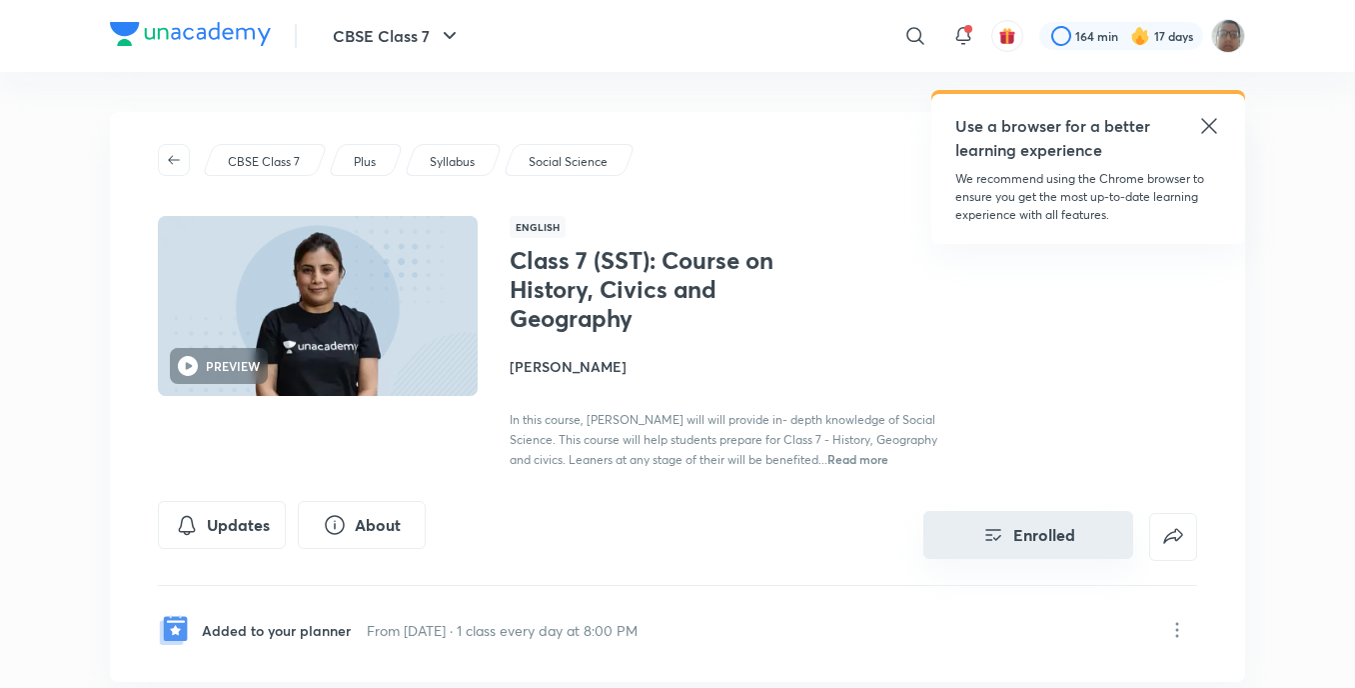
click at [1053, 533] on button "Enrolled" at bounding box center [1029, 535] width 210 height 48
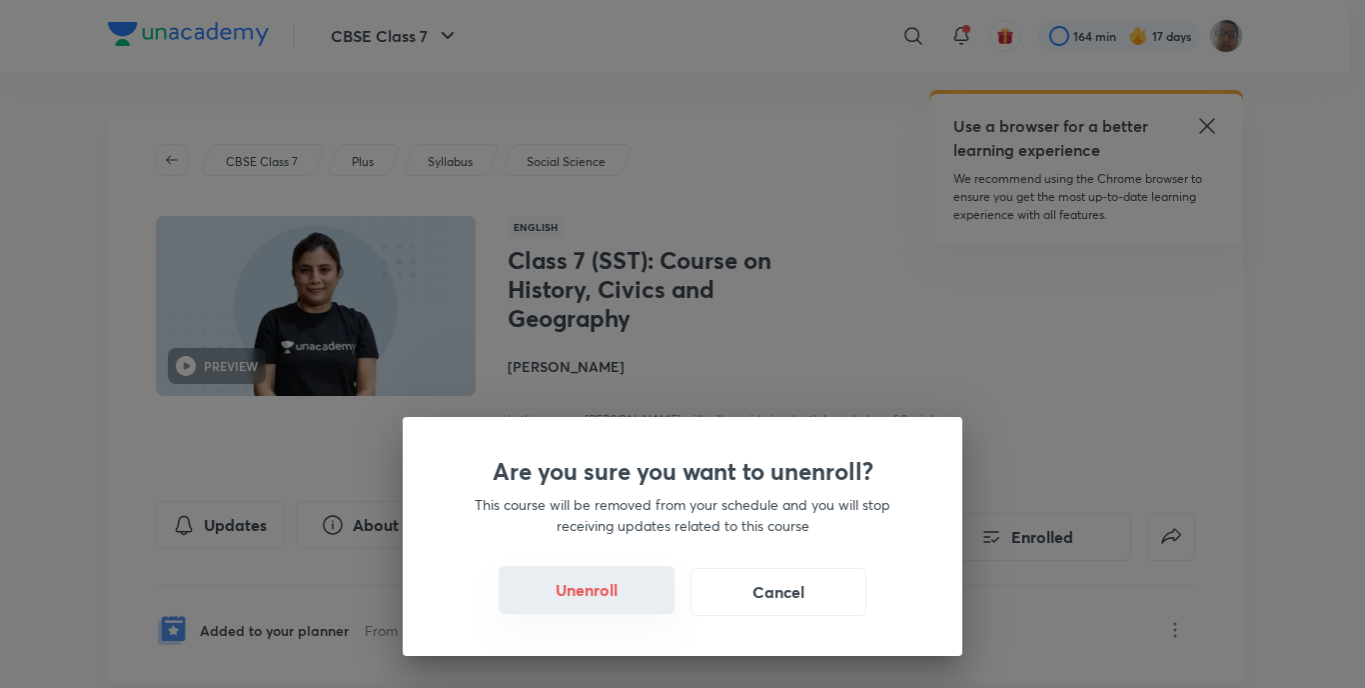
drag, startPoint x: 509, startPoint y: 614, endPoint x: 595, endPoint y: 603, distance: 86.7
click at [511, 614] on button "Unenroll" at bounding box center [587, 590] width 176 height 48
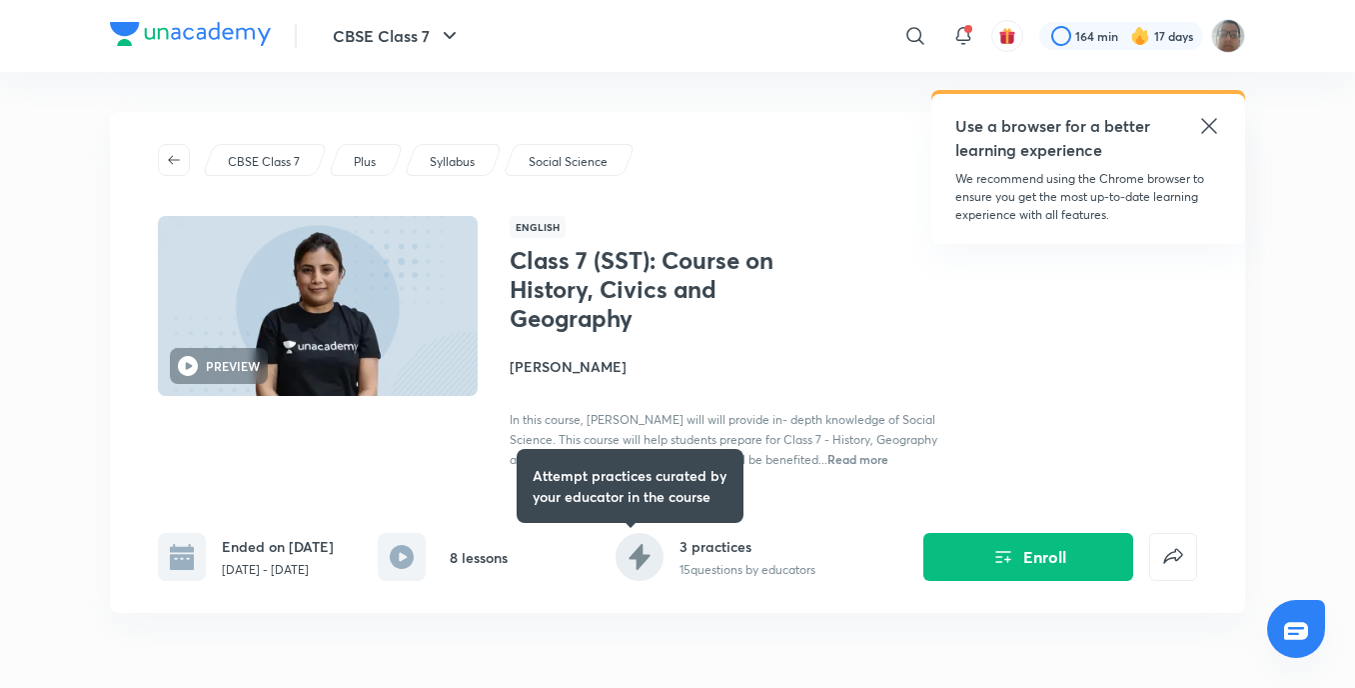
click at [1219, 127] on icon at bounding box center [1209, 126] width 24 height 24
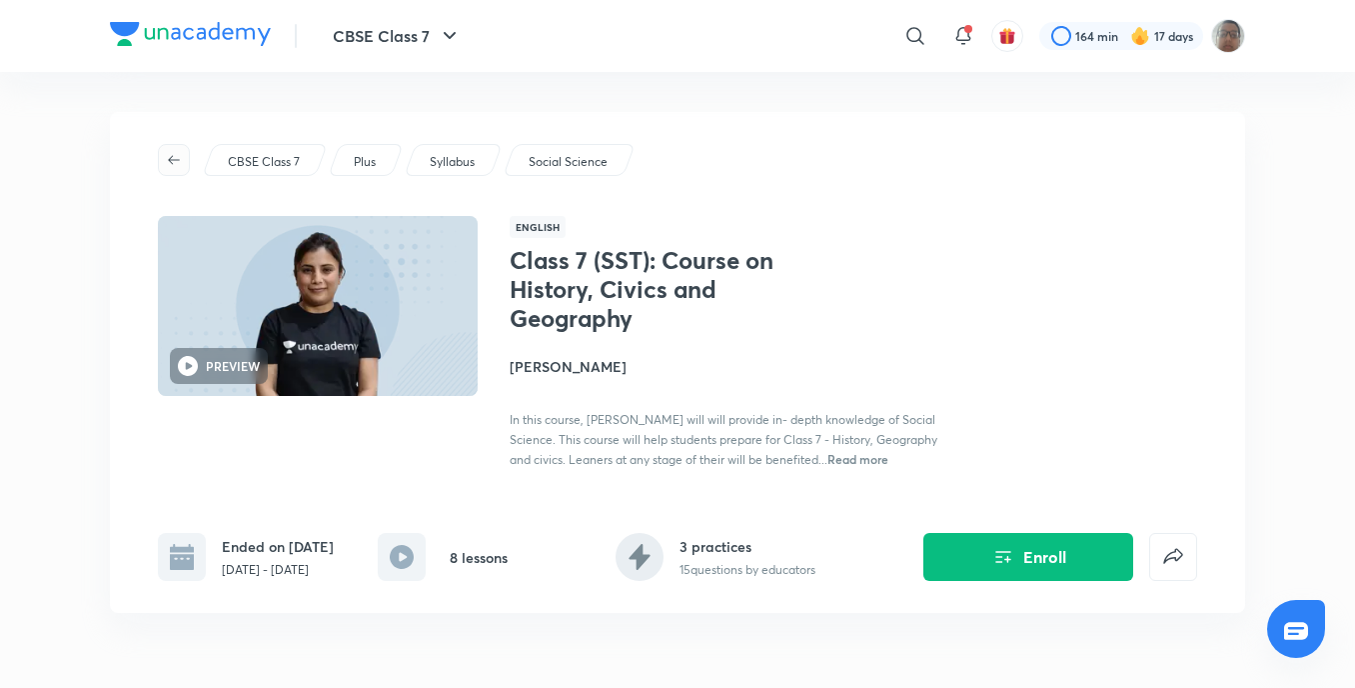
click at [187, 166] on span "button" at bounding box center [174, 160] width 30 height 16
click at [181, 166] on icon "button" at bounding box center [174, 160] width 16 height 16
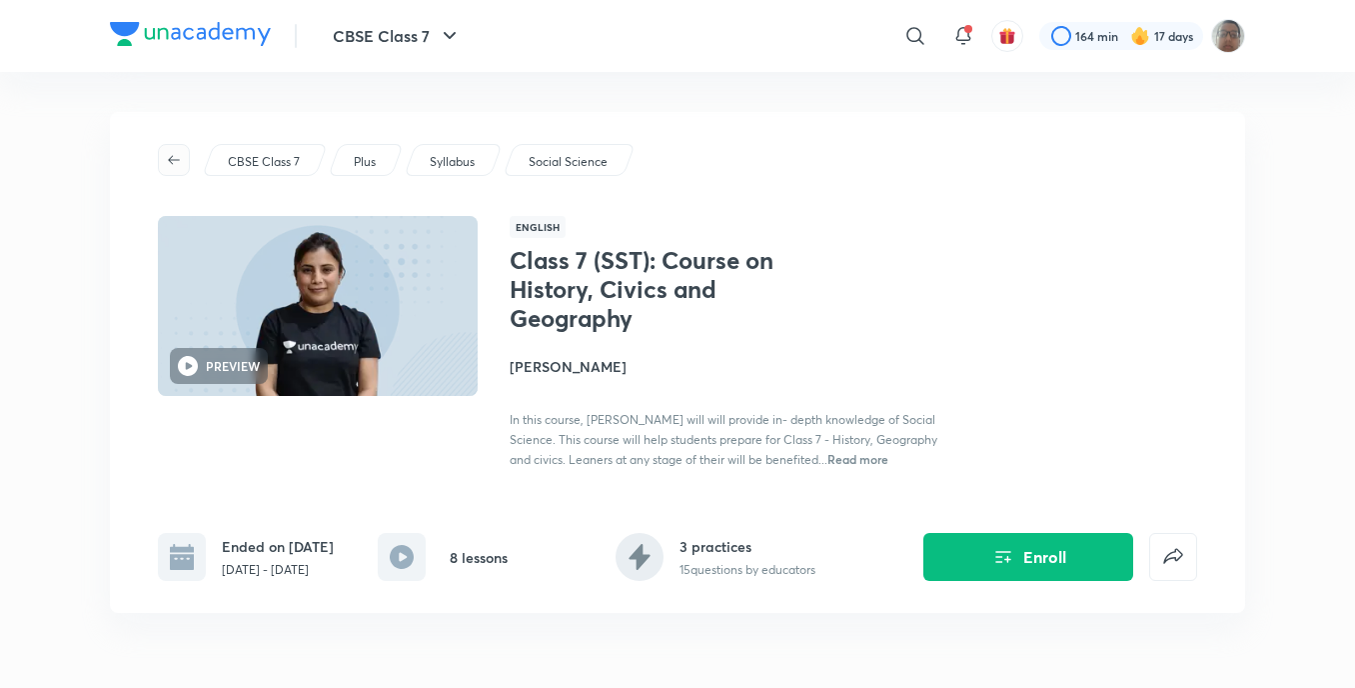
click at [181, 166] on icon "button" at bounding box center [174, 160] width 16 height 16
drag, startPoint x: 181, startPoint y: 166, endPoint x: 796, endPoint y: 74, distance: 621.6
click at [222, 153] on div "CBSE Class 7 Plus Syllabus Social Science" at bounding box center [678, 160] width 1040 height 32
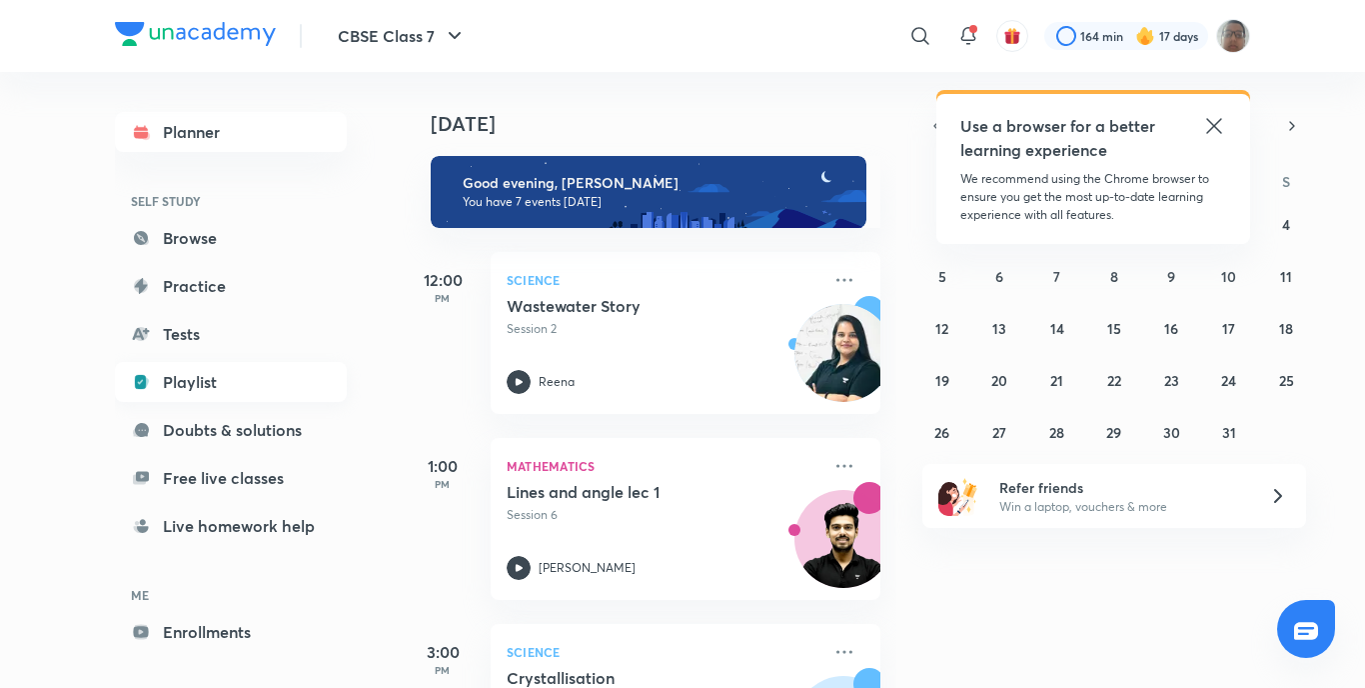
click at [205, 386] on link "Playlist" at bounding box center [231, 382] width 232 height 40
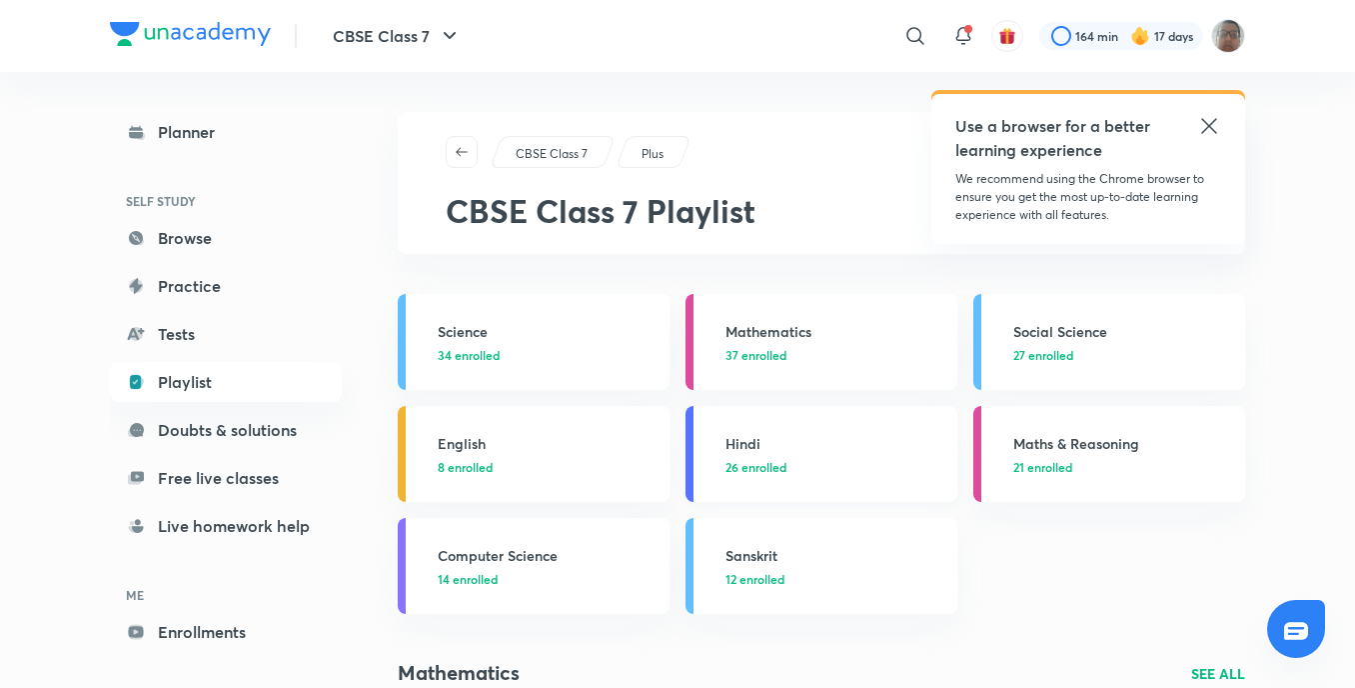
click at [694, 462] on link "Hindi 26 enrolled" at bounding box center [822, 454] width 272 height 96
click at [689, 465] on link "Hindi 26 enrolled" at bounding box center [822, 454] width 272 height 96
click at [691, 465] on link "Hindi 26 enrolled" at bounding box center [822, 454] width 272 height 96
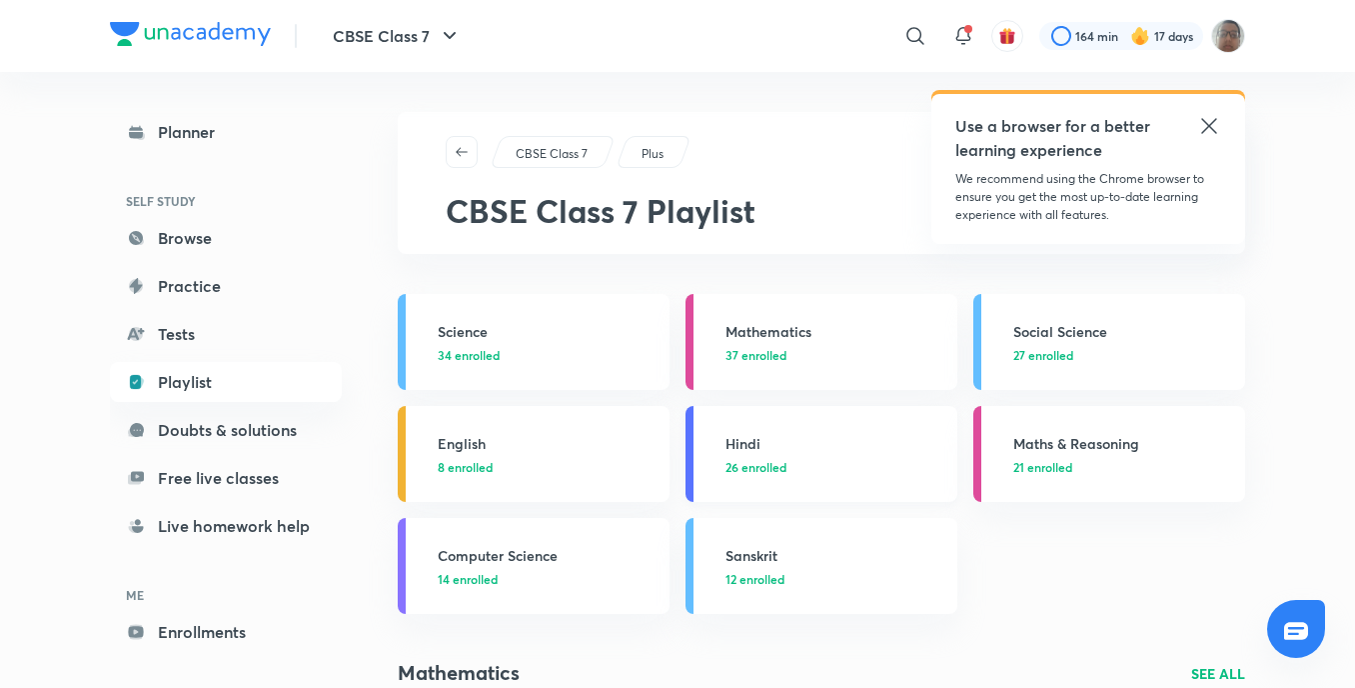
click at [691, 465] on link "Hindi 26 enrolled" at bounding box center [822, 454] width 272 height 96
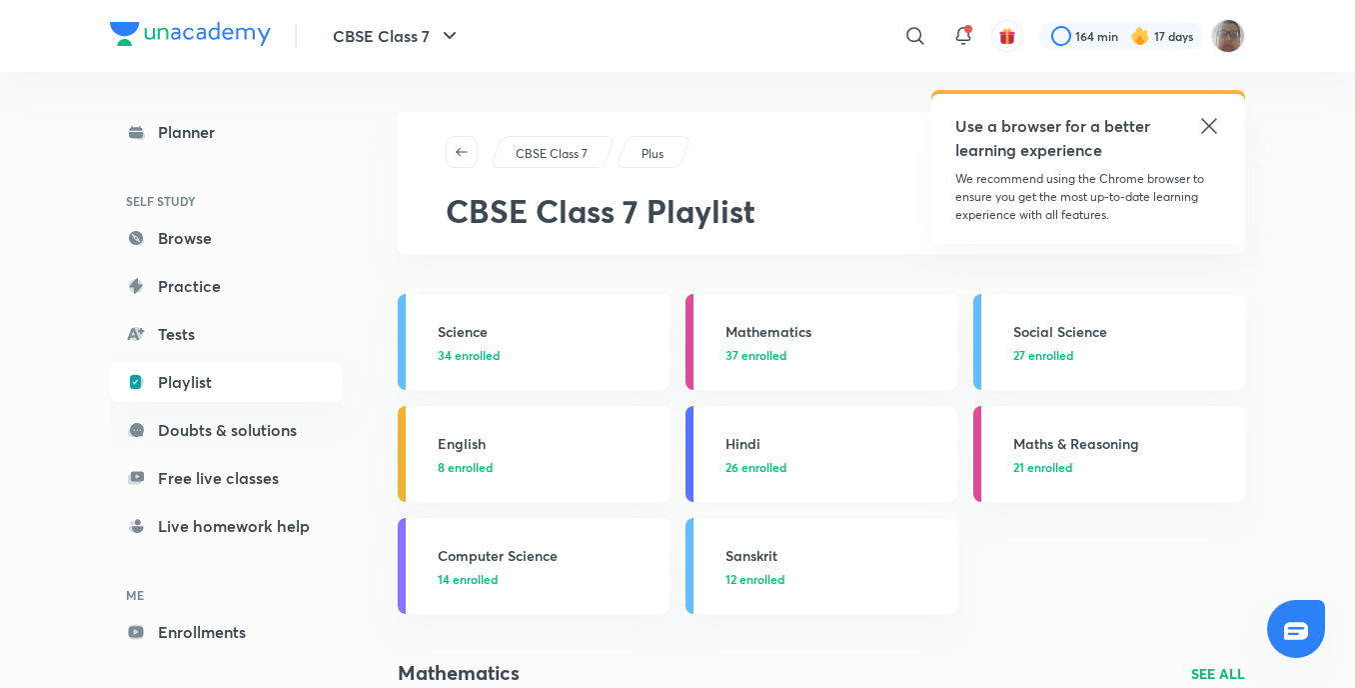
click at [691, 465] on link "Hindi 26 enrolled" at bounding box center [822, 454] width 272 height 96
click at [691, 463] on link "Hindi 26 enrolled" at bounding box center [822, 454] width 272 height 96
click at [691, 462] on link "Hindi 26 enrolled" at bounding box center [822, 454] width 272 height 96
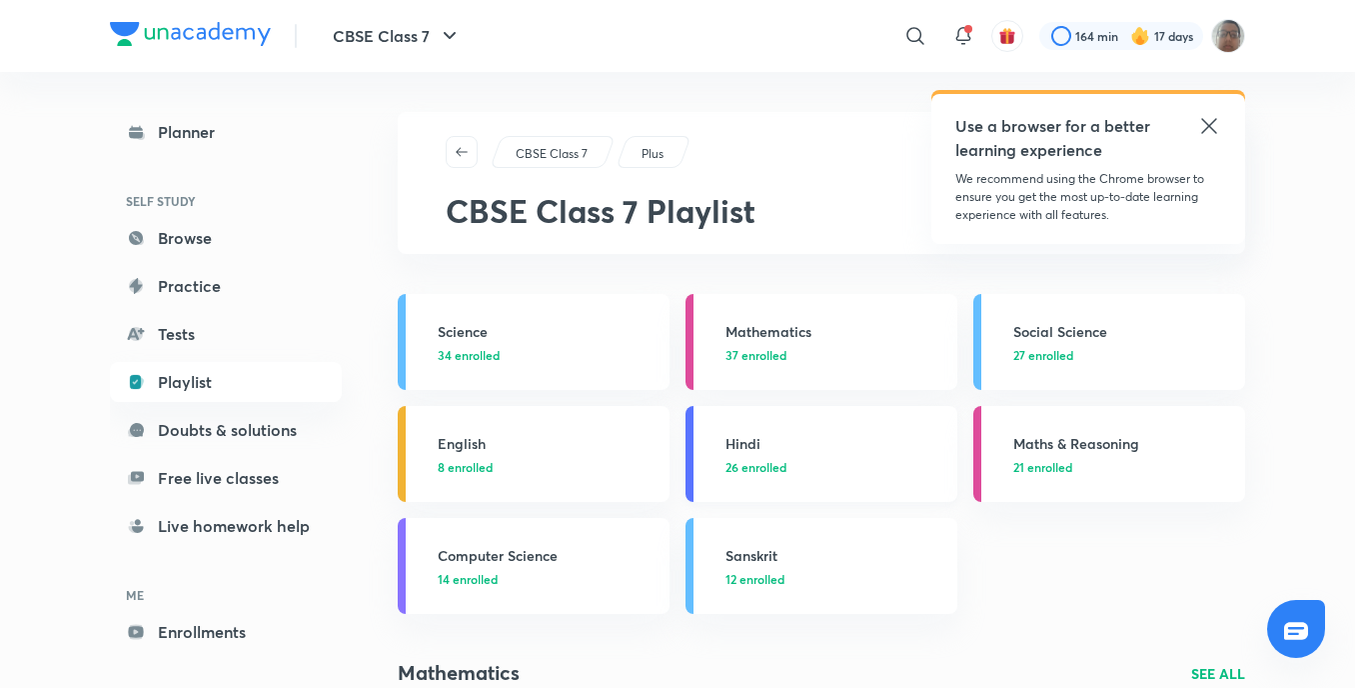
click at [691, 462] on link "Hindi 26 enrolled" at bounding box center [822, 454] width 272 height 96
click at [692, 462] on link "Hindi 26 enrolled" at bounding box center [822, 454] width 272 height 96
click at [693, 462] on link "Hindi 26 enrolled" at bounding box center [822, 454] width 272 height 96
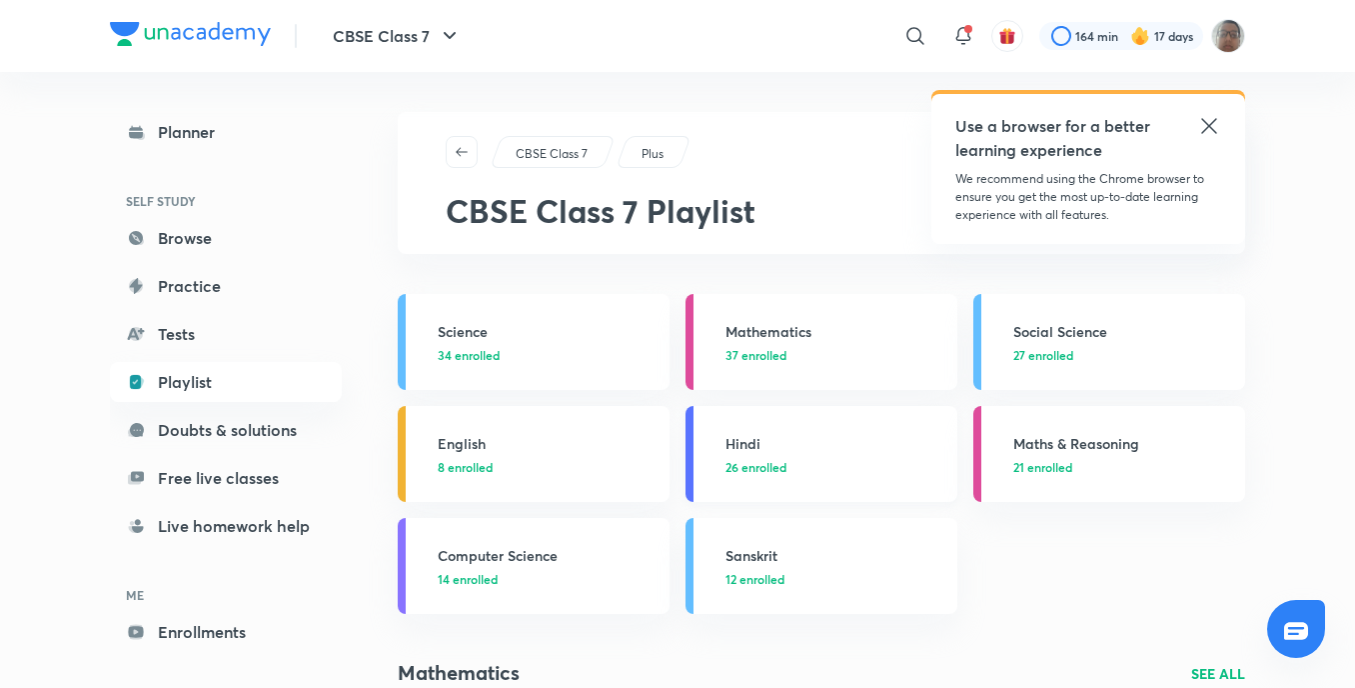
click at [702, 458] on link "Hindi 26 enrolled" at bounding box center [822, 454] width 272 height 96
click at [741, 451] on h3 "Hindi" at bounding box center [836, 443] width 220 height 21
click at [745, 451] on h3 "Hindi" at bounding box center [836, 443] width 220 height 21
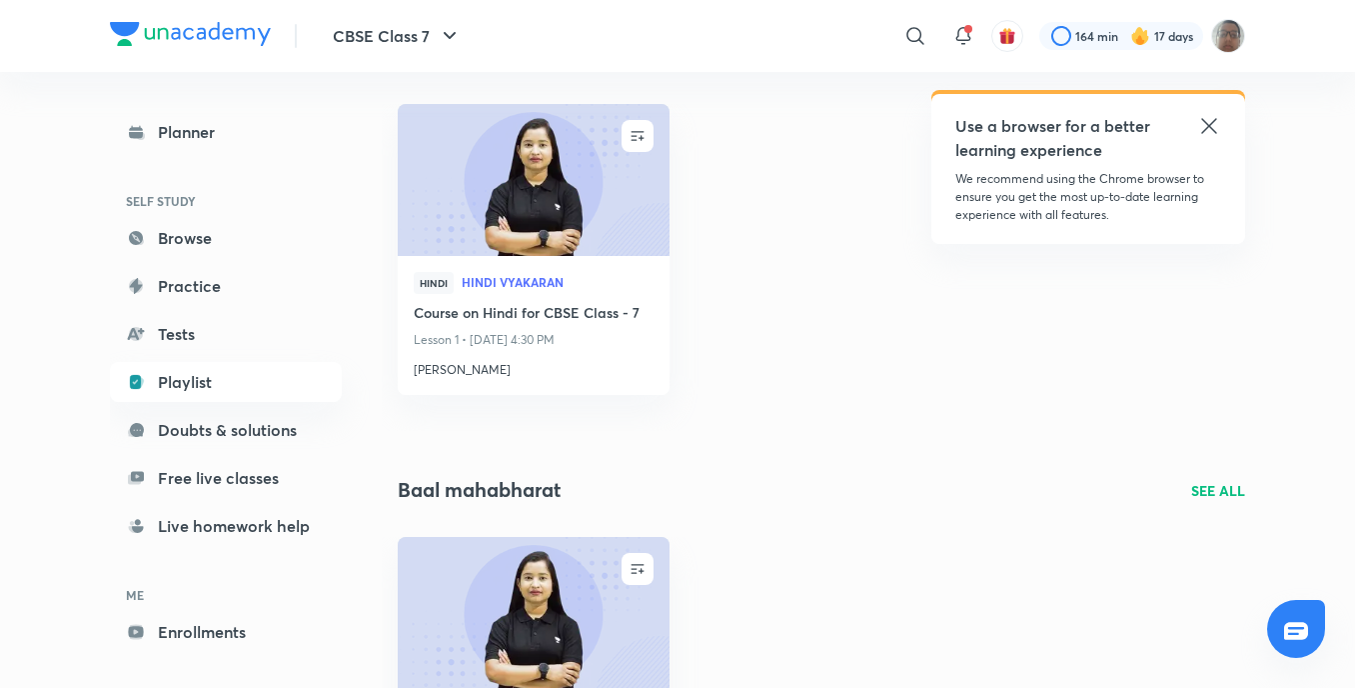
scroll to position [600, 0]
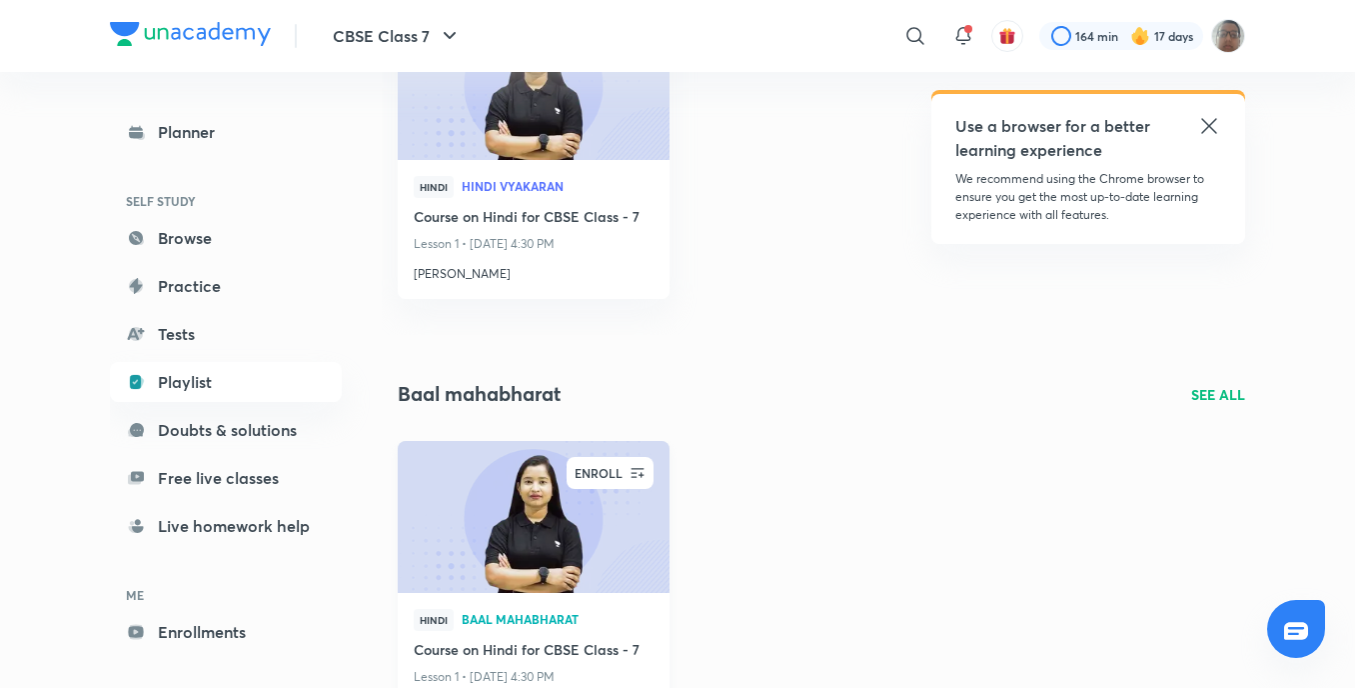
click at [642, 479] on icon "button" at bounding box center [638, 473] width 20 height 20
click at [456, 541] on img at bounding box center [533, 516] width 277 height 155
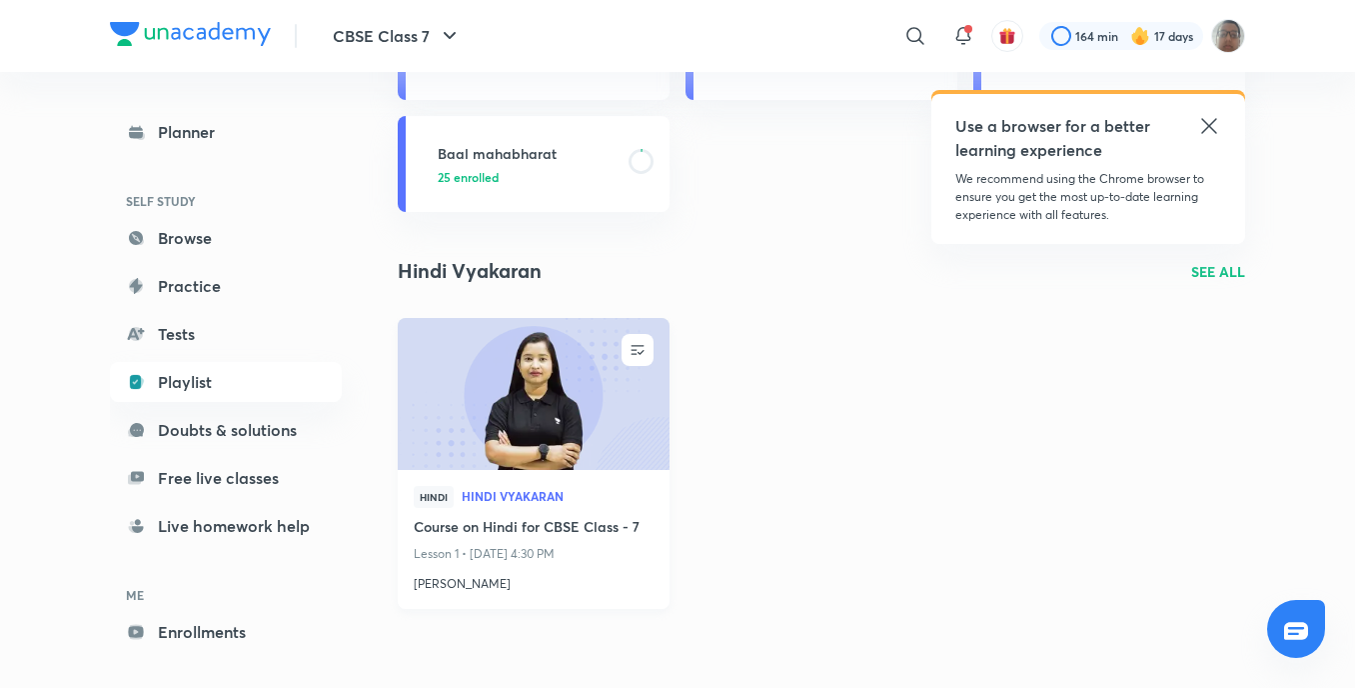
scroll to position [300, 0]
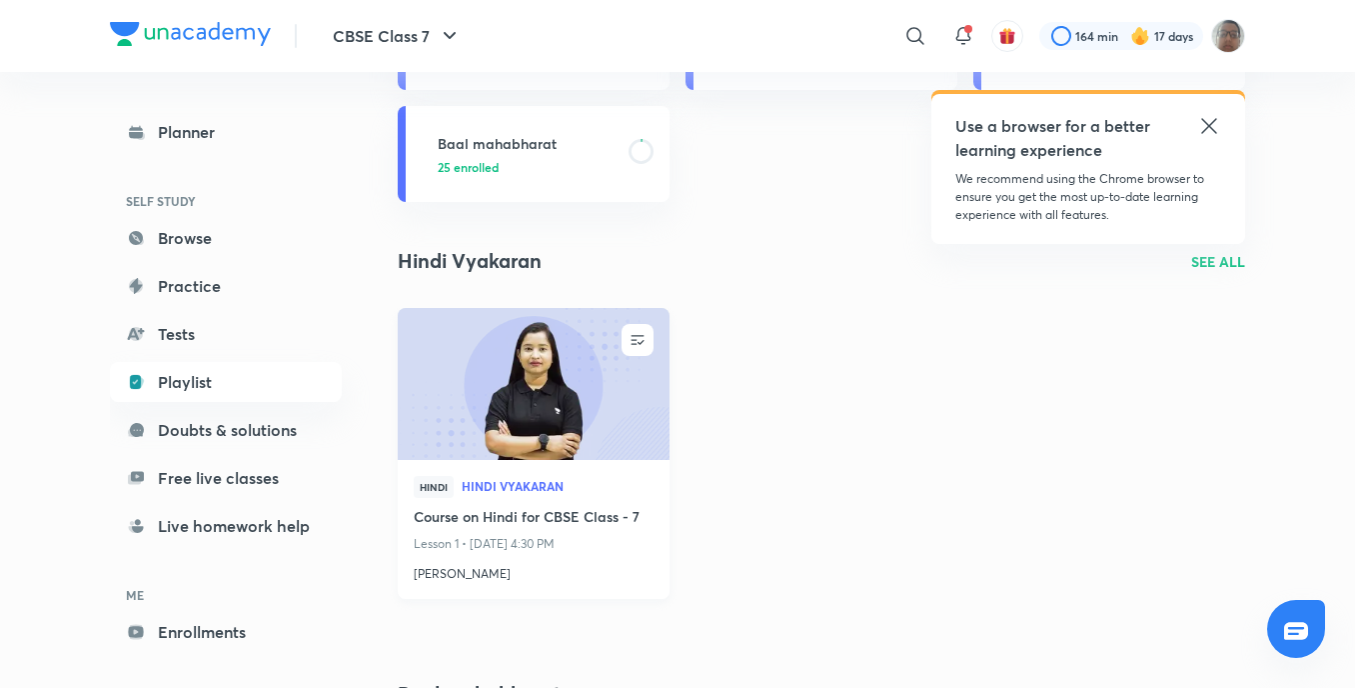
click at [587, 377] on img at bounding box center [533, 383] width 277 height 155
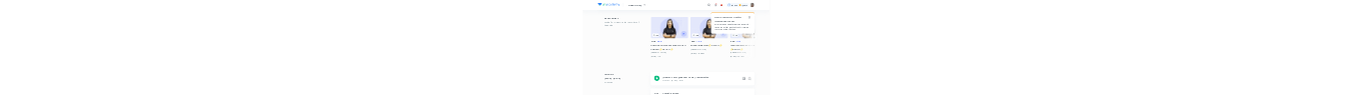
scroll to position [700, 0]
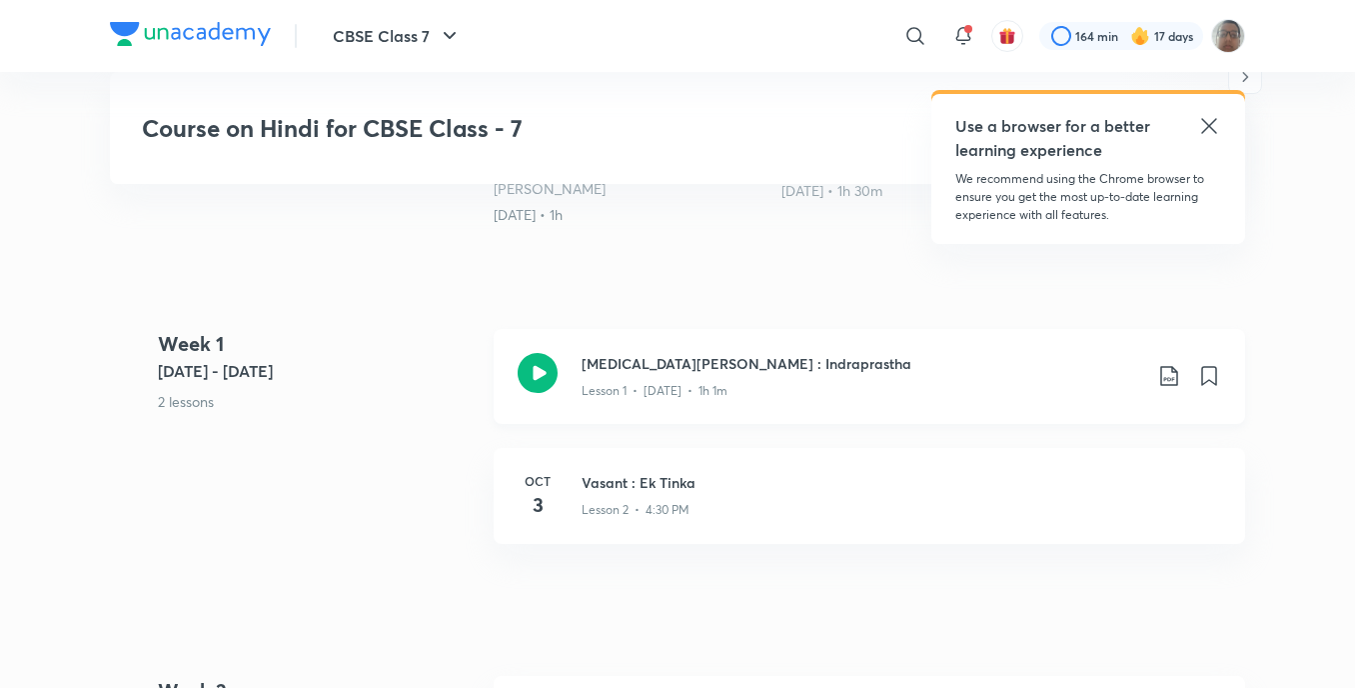
click at [543, 373] on icon at bounding box center [538, 373] width 40 height 40
